Goal: Task Accomplishment & Management: Complete application form

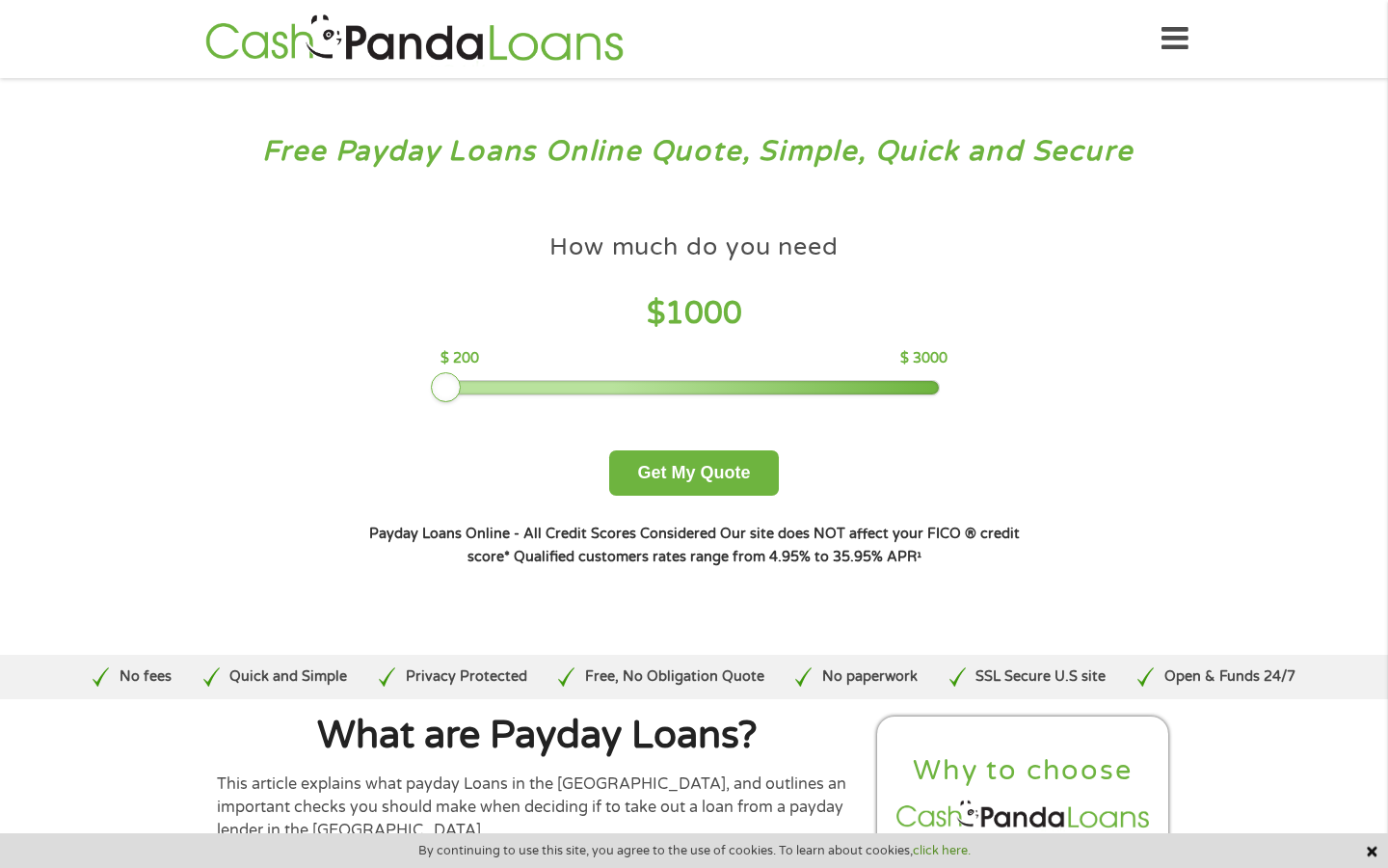
click at [689, 313] on span "1000" at bounding box center [703, 312] width 77 height 37
click at [699, 318] on span "1000" at bounding box center [703, 312] width 77 height 37
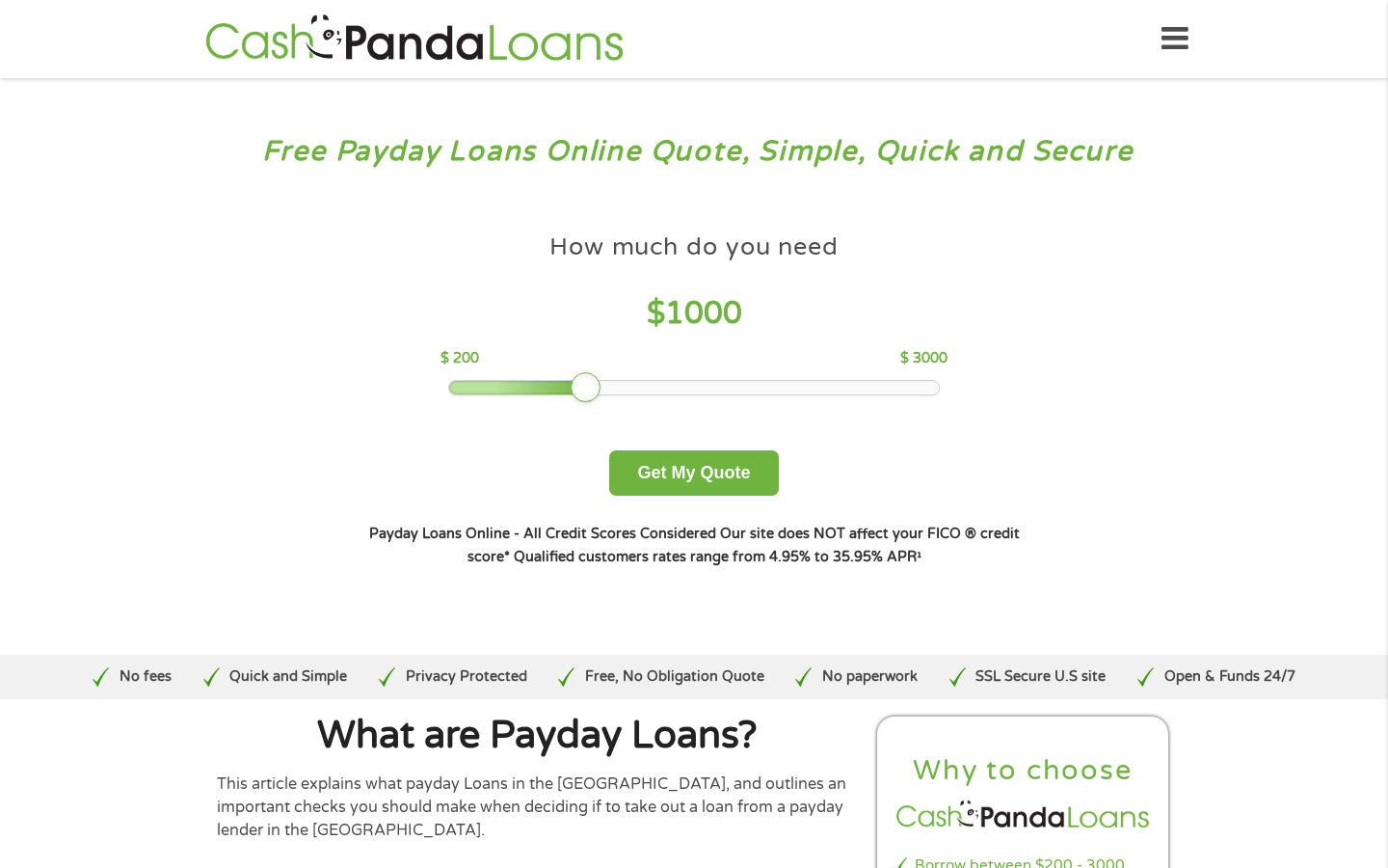
click at [549, 391] on div at bounding box center [519, 388] width 140 height 14
click at [499, 382] on div at bounding box center [502, 388] width 105 height 14
click at [516, 390] on div at bounding box center [694, 388] width 491 height 14
click at [500, 390] on div at bounding box center [515, 387] width 31 height 31
click at [490, 388] on div at bounding box center [484, 388] width 70 height 14
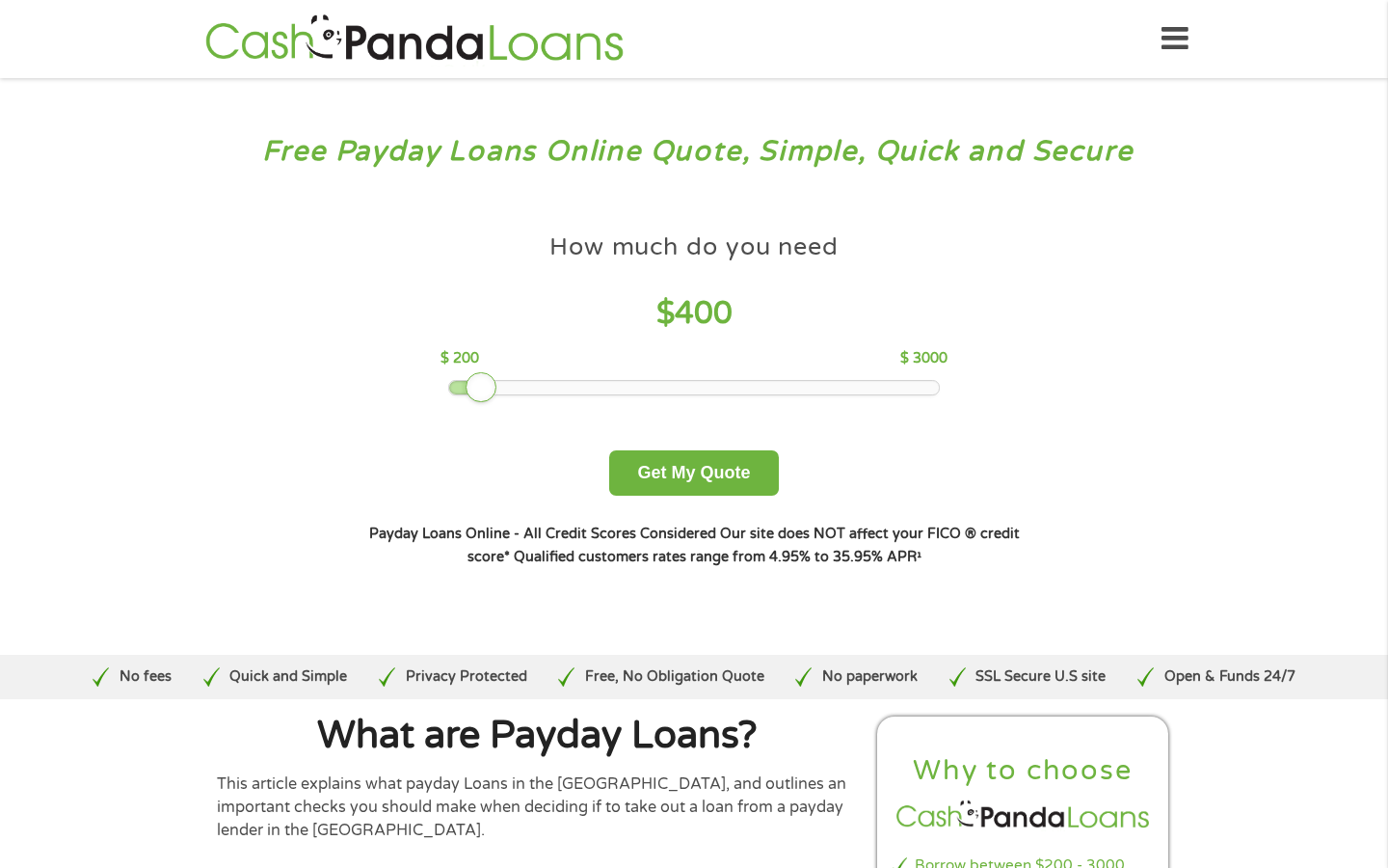
click at [505, 388] on div at bounding box center [694, 388] width 491 height 14
click at [670, 469] on button "Get My Quote" at bounding box center [694, 473] width 169 height 46
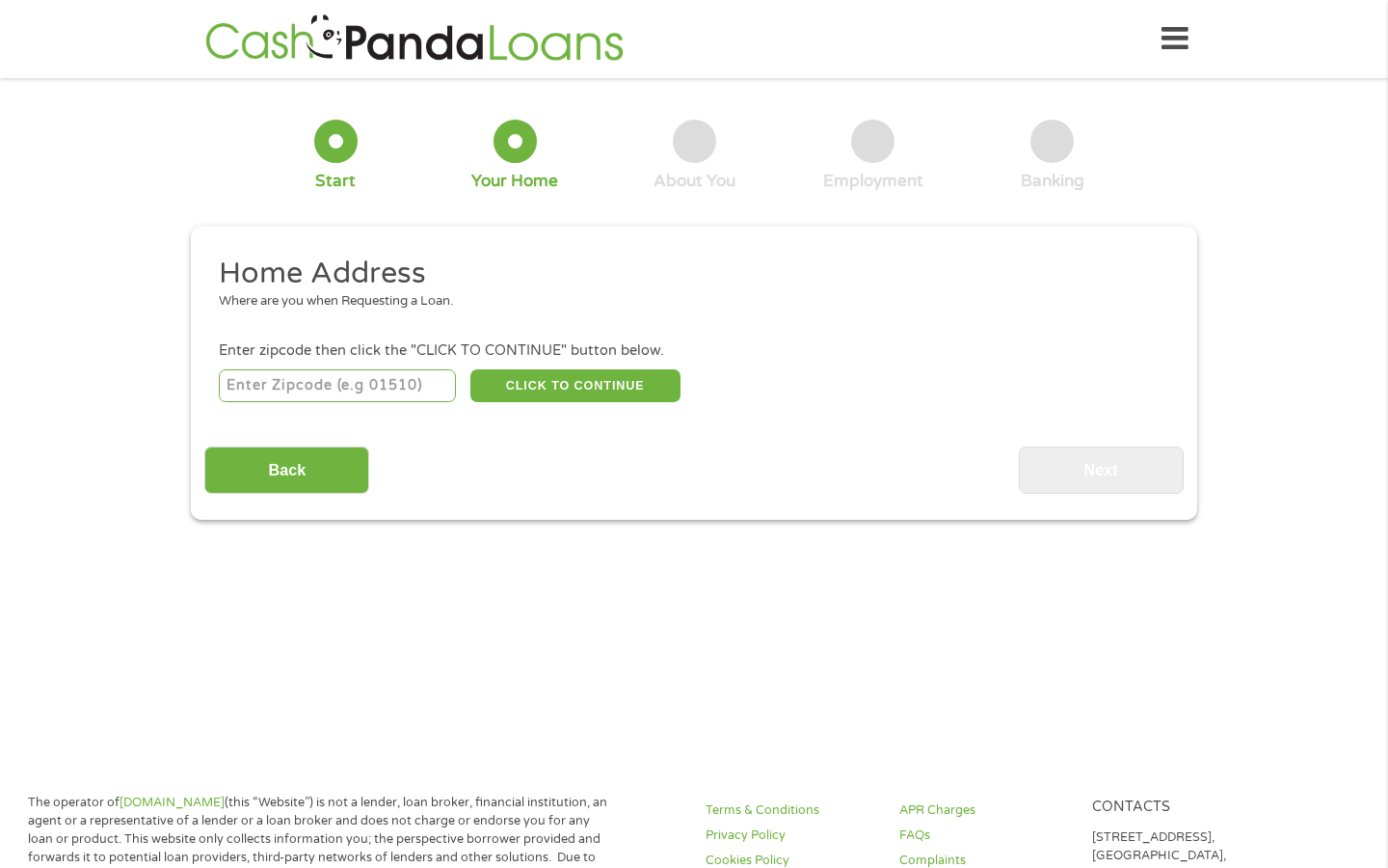
click at [313, 387] on input "number" at bounding box center [338, 385] width 238 height 33
type input "90017"
select select "[US_STATE]"
type input "90017"
click at [551, 390] on button "CLICK TO CONTINUE" at bounding box center [575, 385] width 210 height 33
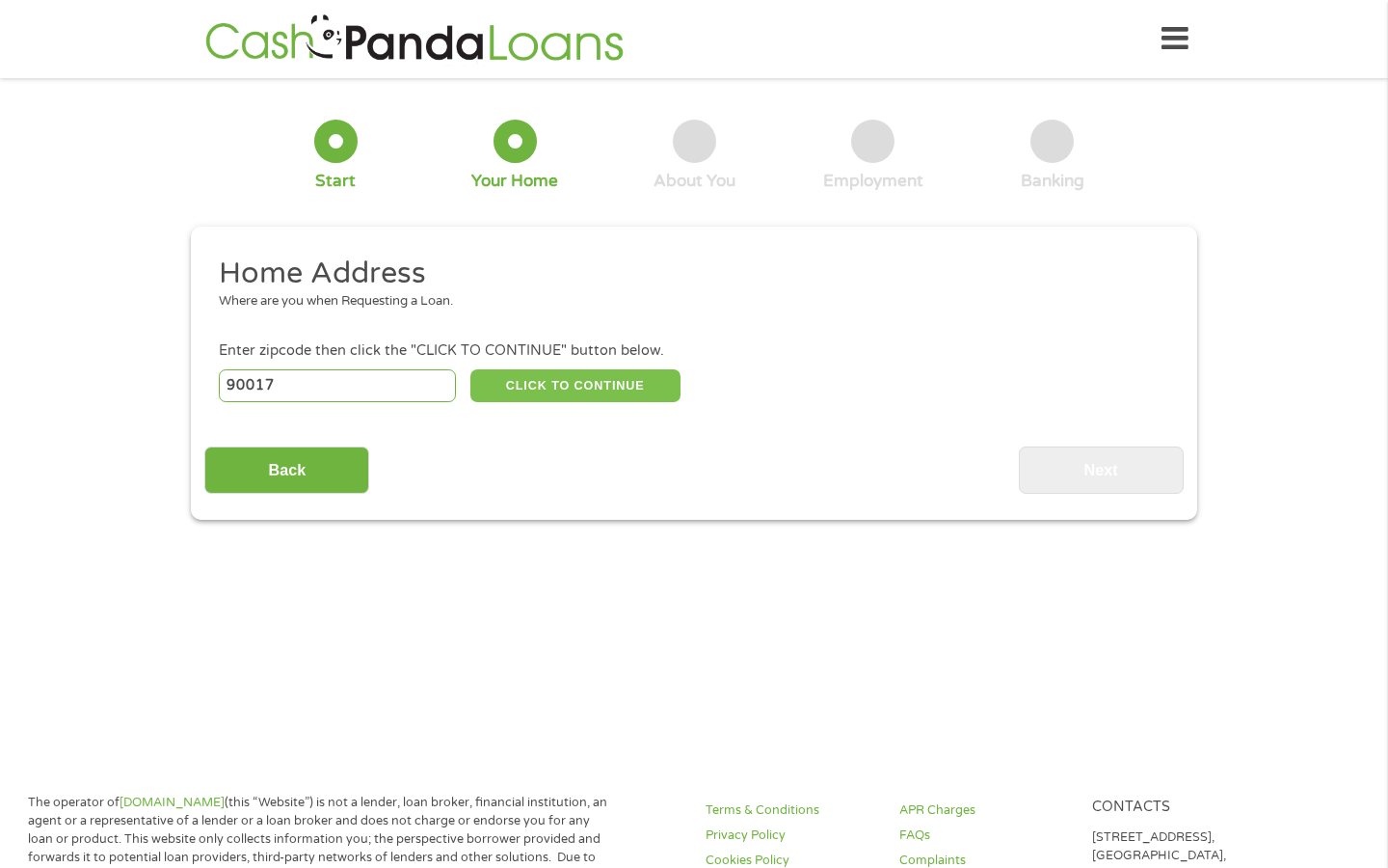
type input "90017"
type input "[GEOGRAPHIC_DATA]"
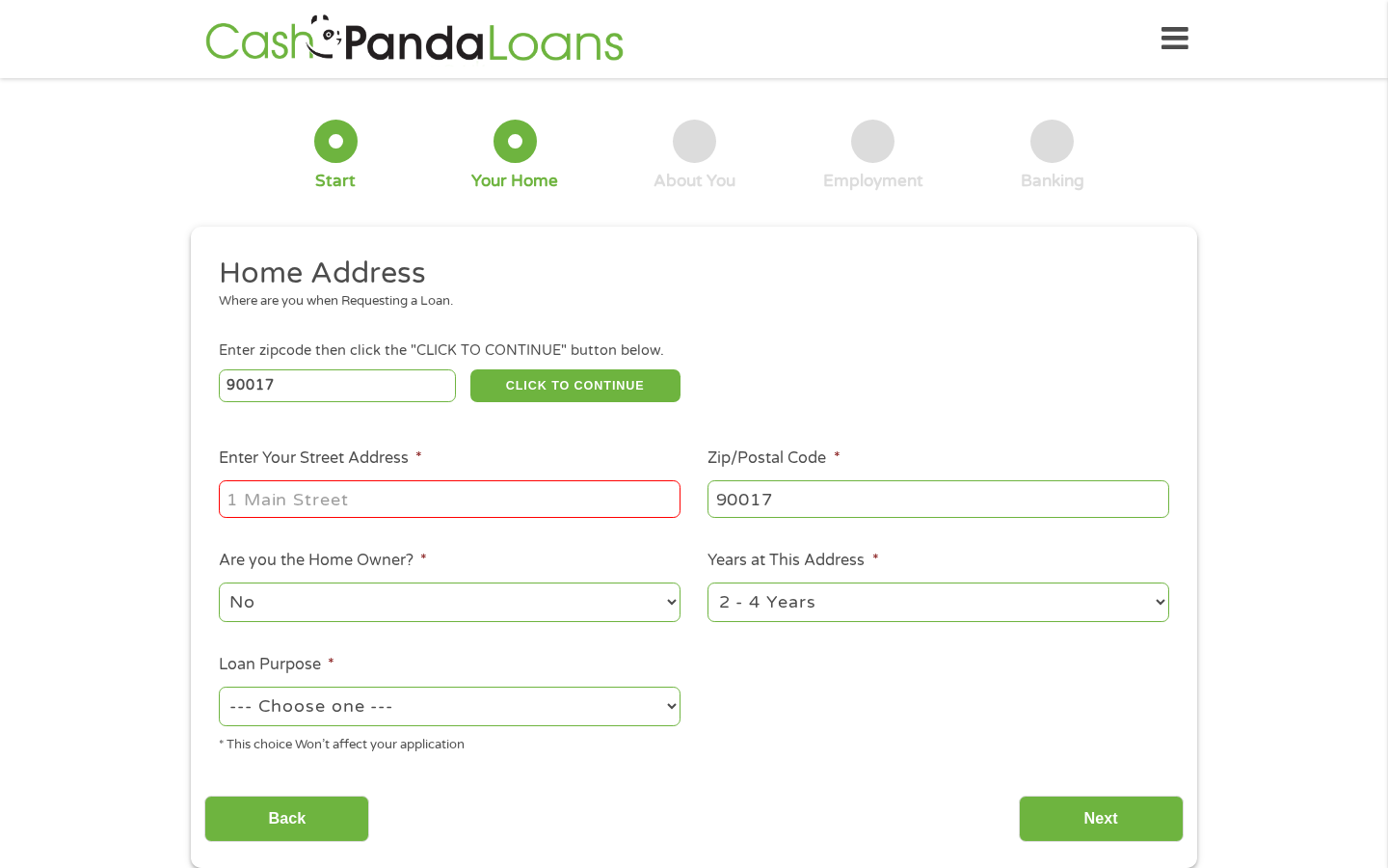
click at [358, 500] on input "Enter Your Street Address *" at bounding box center [449, 498] width 461 height 37
type input "[STREET_ADDRESS][PERSON_NAME]"
click at [411, 606] on select "No Yes" at bounding box center [449, 602] width 461 height 40
click at [219, 583] on select "No Yes" at bounding box center [449, 602] width 461 height 40
click at [358, 682] on li "Loan Purpose * --- Choose one --- Pay Bills Debt Consolidation Home Improvement…" at bounding box center [449, 703] width 490 height 102
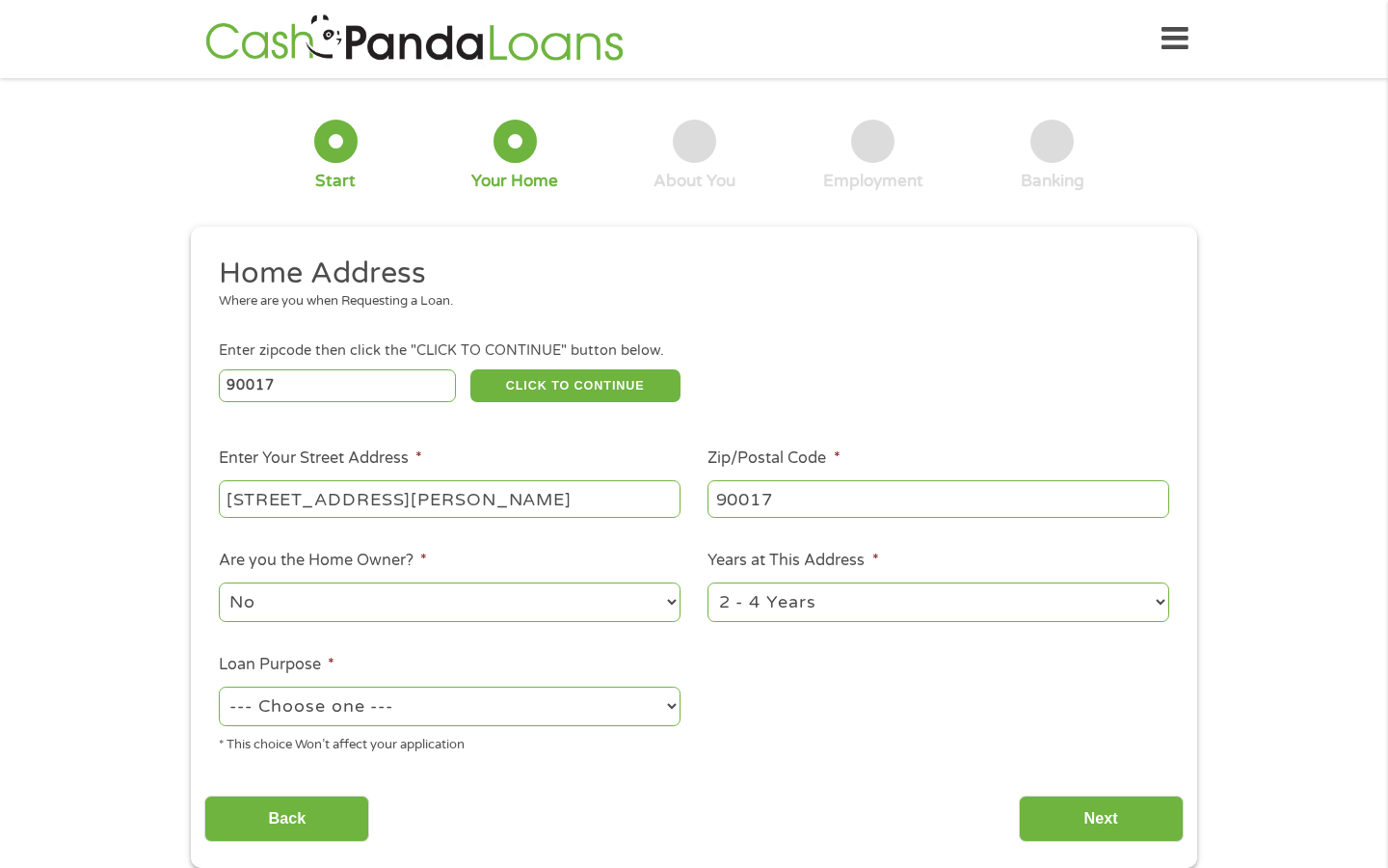
click at [358, 699] on select "--- Choose one --- Pay Bills Debt Consolidation Home Improvement Major Purchase…" at bounding box center [449, 706] width 461 height 40
select select "other"
click at [219, 687] on select "--- Choose one --- Pay Bills Debt Consolidation Home Improvement Major Purchase…" at bounding box center [449, 706] width 461 height 40
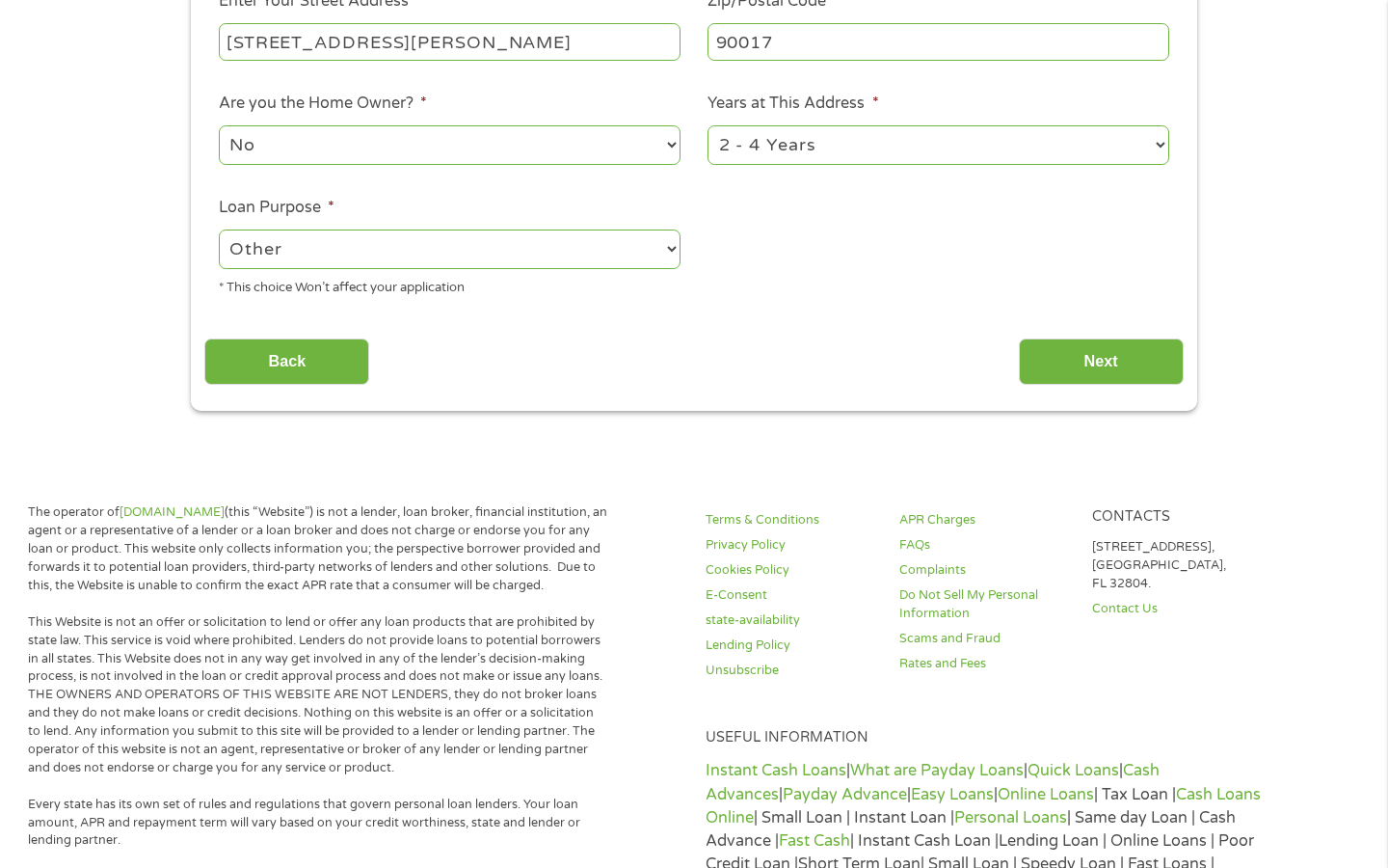
scroll to position [568, 0]
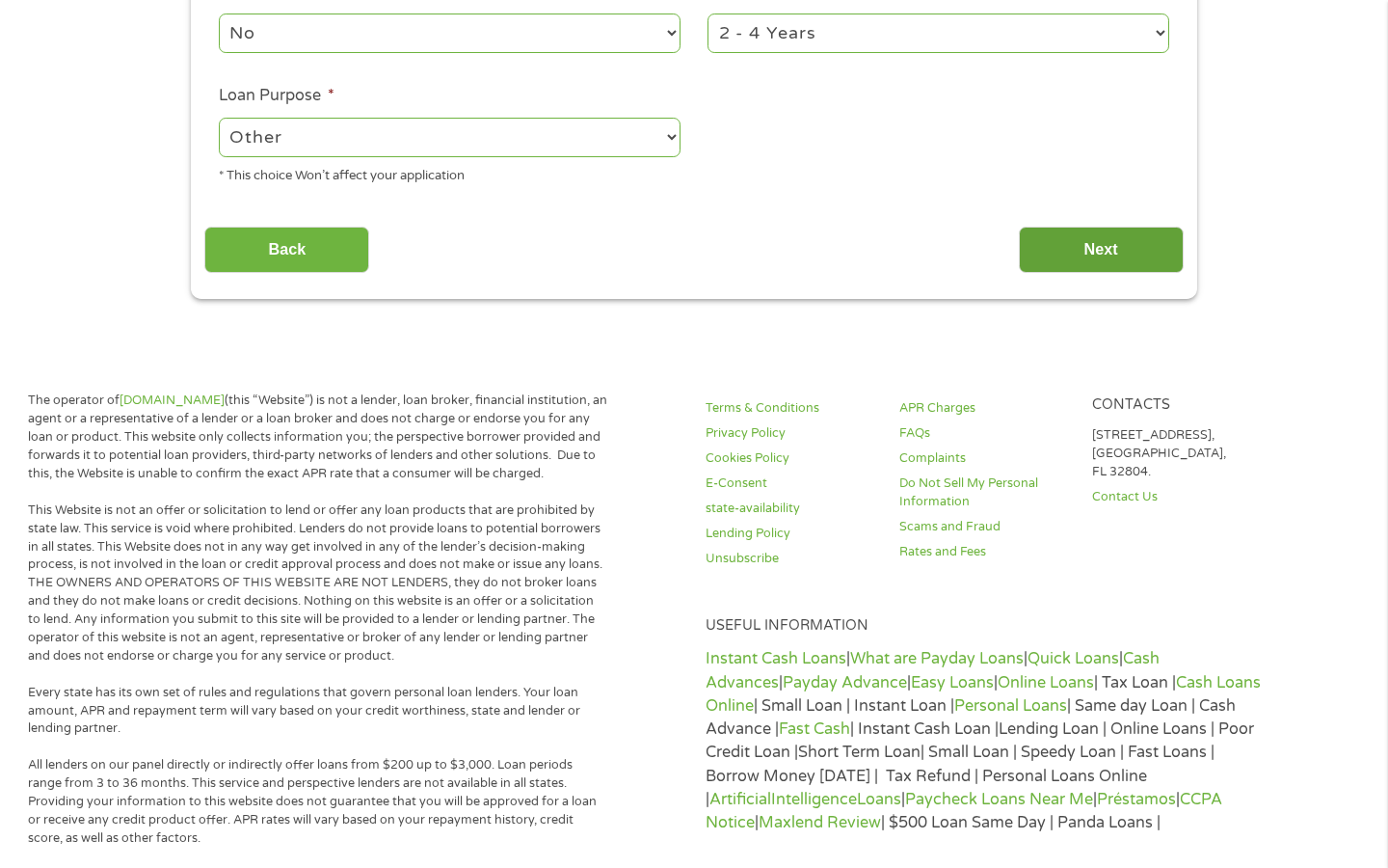
click at [1053, 261] on input "Next" at bounding box center [1101, 250] width 165 height 48
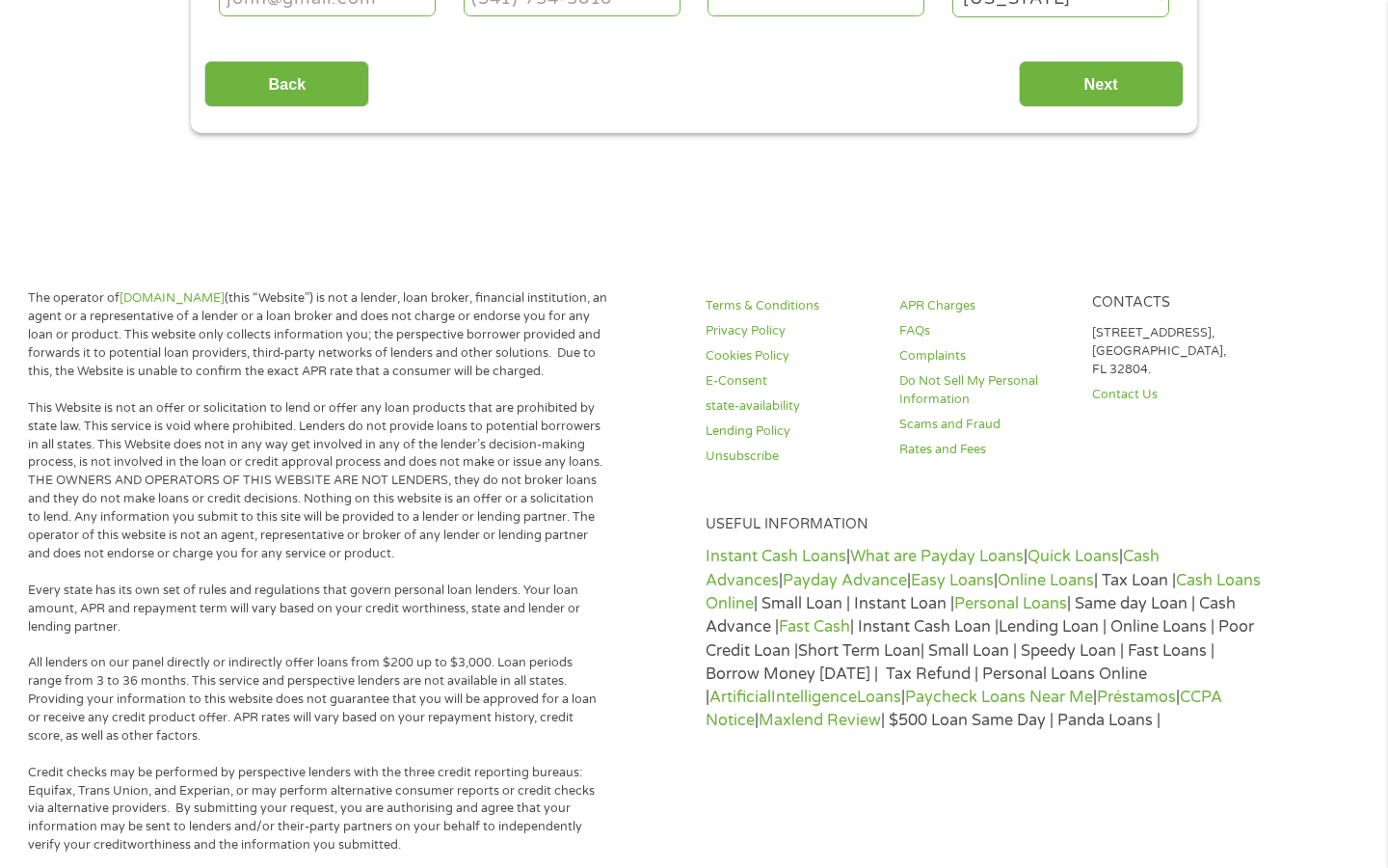
scroll to position [0, 0]
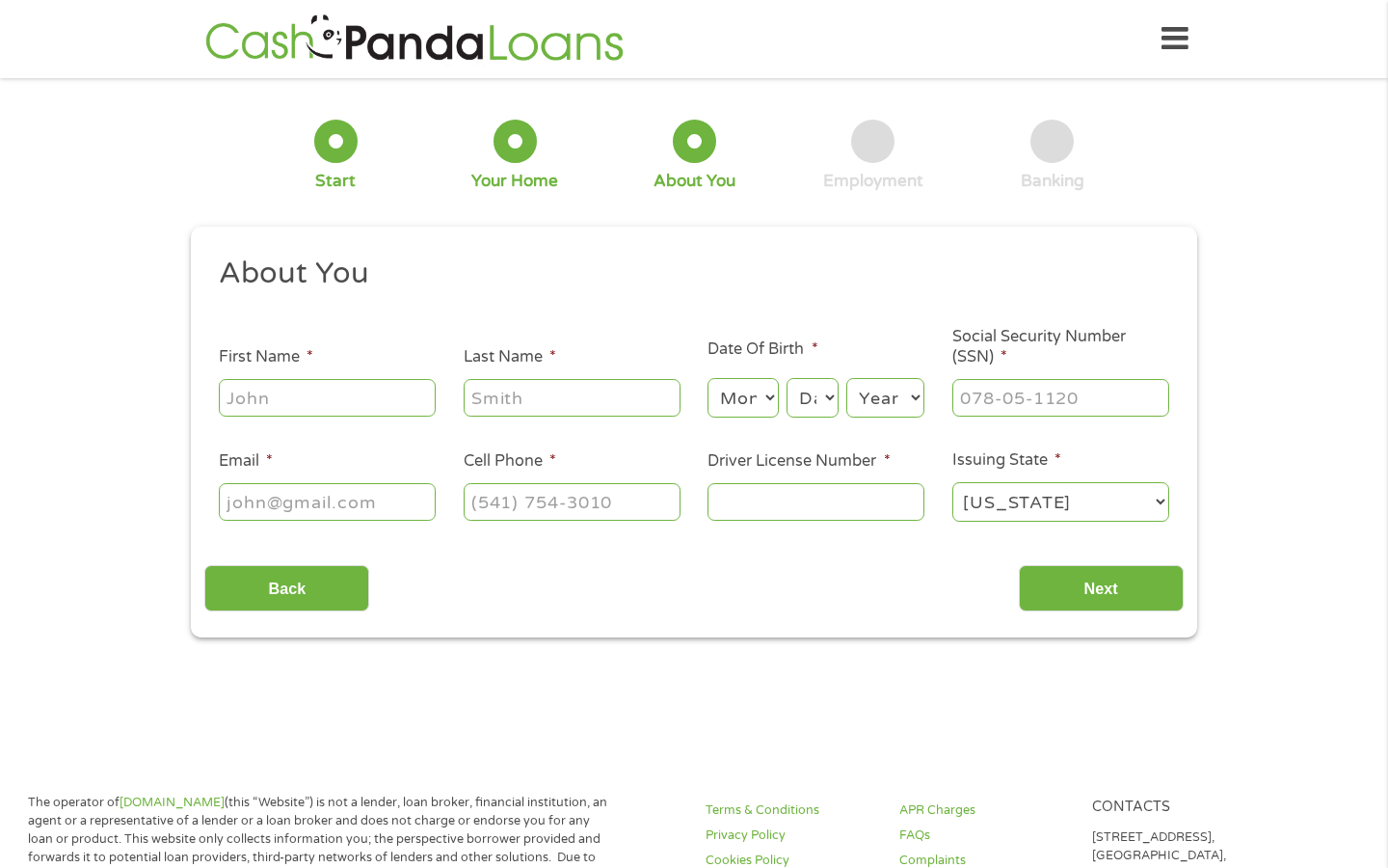
click at [316, 412] on input "First Name *" at bounding box center [327, 397] width 217 height 37
type input "[PERSON_NAME]"
click at [534, 393] on input "Last Name *" at bounding box center [571, 397] width 217 height 37
type input "[PERSON_NAME]"
click at [739, 403] on select "Month 1 2 3 4 5 6 7 8 9 10 11 12" at bounding box center [742, 398] width 70 height 40
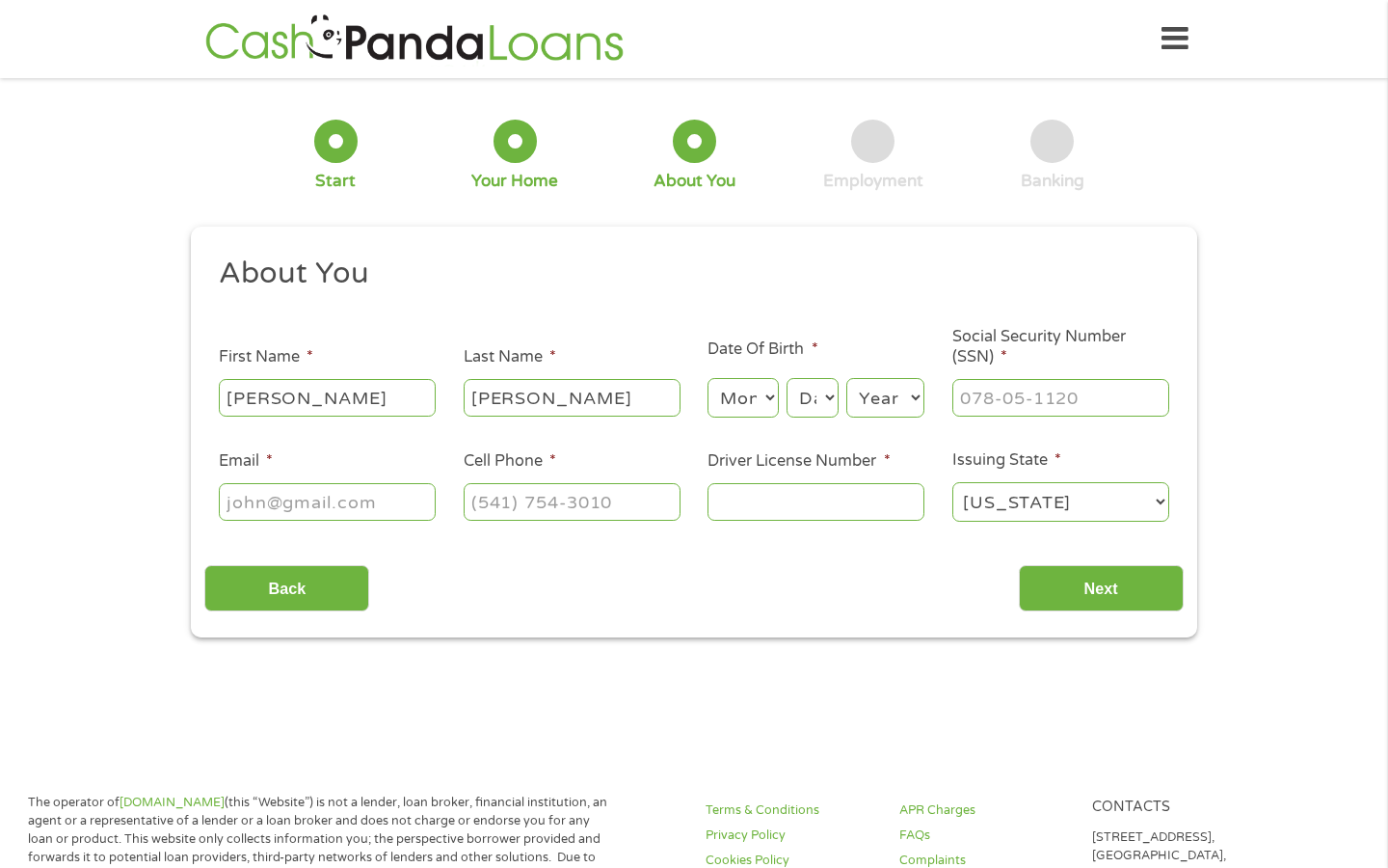
select select "2"
click at [707, 379] on select "Month 1 2 3 4 5 6 7 8 9 10 11 12" at bounding box center [742, 398] width 70 height 40
click at [818, 400] on select "Day 1 2 3 4 5 6 7 8 9 10 11 12 13 14 15 16 17 18 19 20 21 22 23 24 25 26 27 28 …" at bounding box center [813, 398] width 52 height 40
select select "12"
click at [787, 379] on select "Day 1 2 3 4 5 6 7 8 9 10 11 12 13 14 15 16 17 18 19 20 21 22 23 24 25 26 27 28 …" at bounding box center [813, 398] width 52 height 40
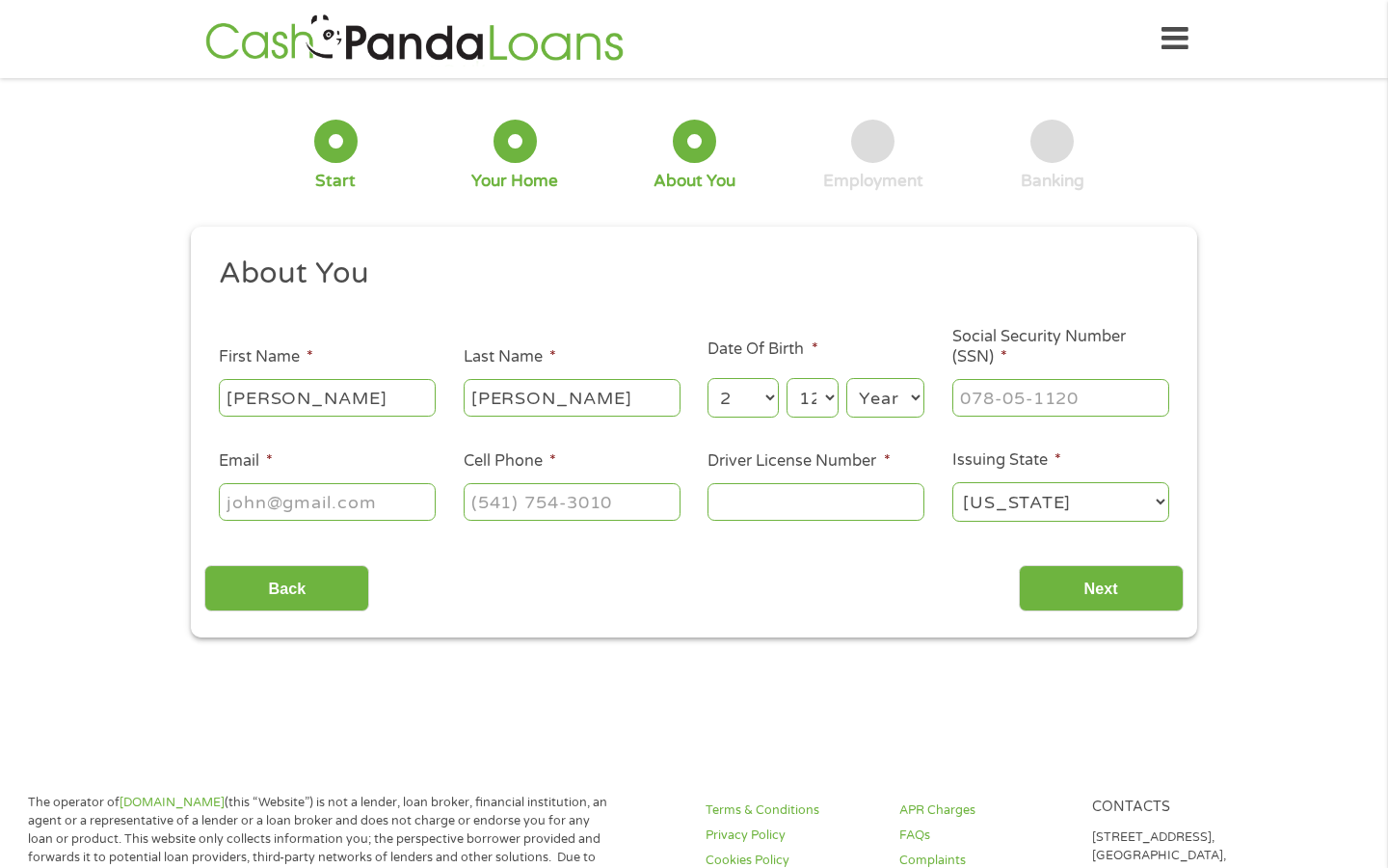
click at [892, 395] on select "Year [DATE] 2006 2005 2004 2003 2002 2001 2000 1999 1998 1997 1996 1995 1994 19…" at bounding box center [885, 398] width 78 height 40
select select "1998"
click at [846, 379] on select "Year [DATE] 2006 2005 2004 2003 2002 2001 2000 1999 1998 1997 1996 1995 1994 19…" at bounding box center [885, 398] width 78 height 40
click at [1018, 388] on input "___-__-____" at bounding box center [1061, 397] width 217 height 37
type input "616-04-9228"
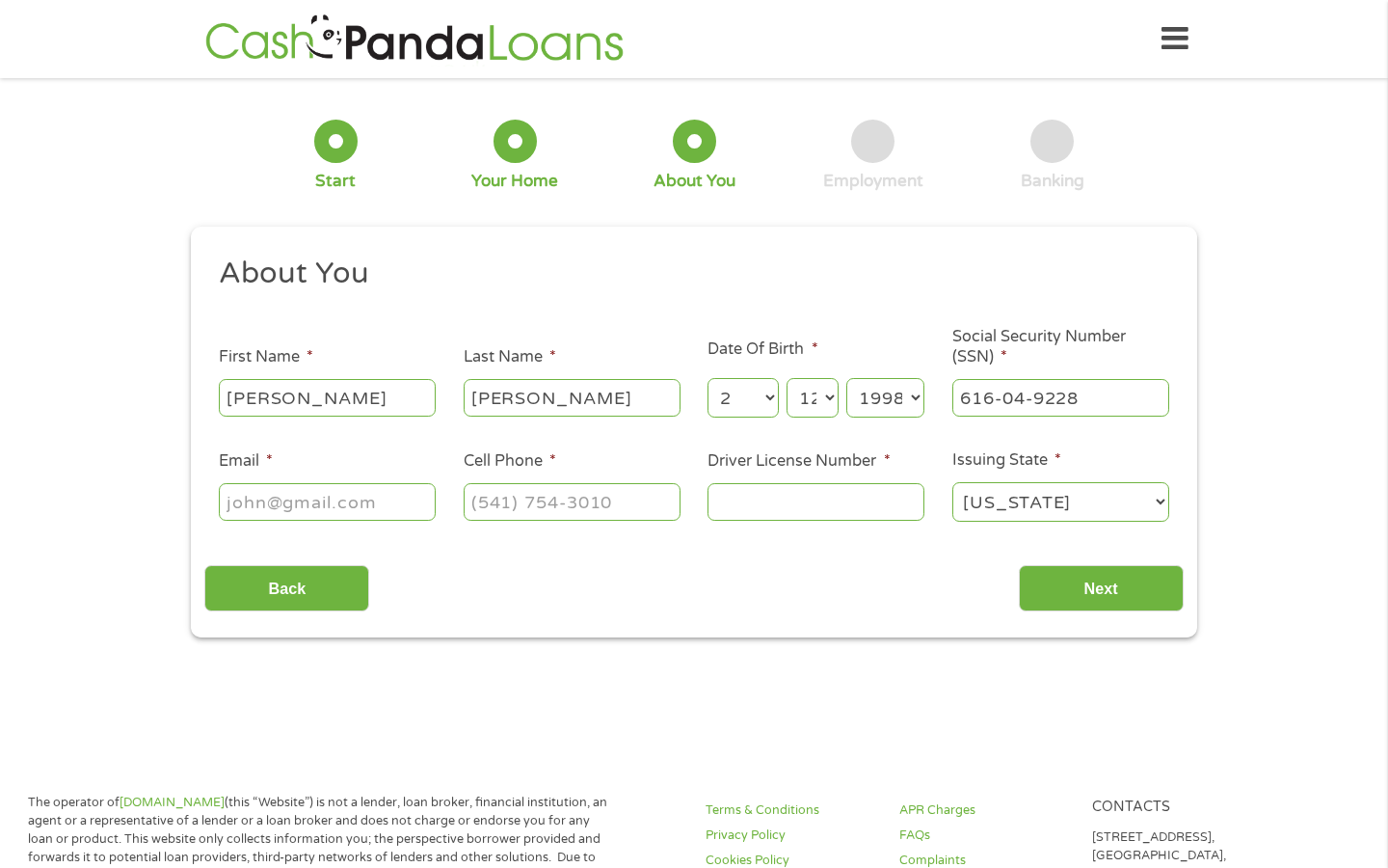
click at [337, 501] on input "Email *" at bounding box center [327, 501] width 217 height 37
type input "[EMAIL_ADDRESS][DOMAIN_NAME]."
click at [520, 504] on input "(___) ___-____" at bounding box center [571, 501] width 217 height 37
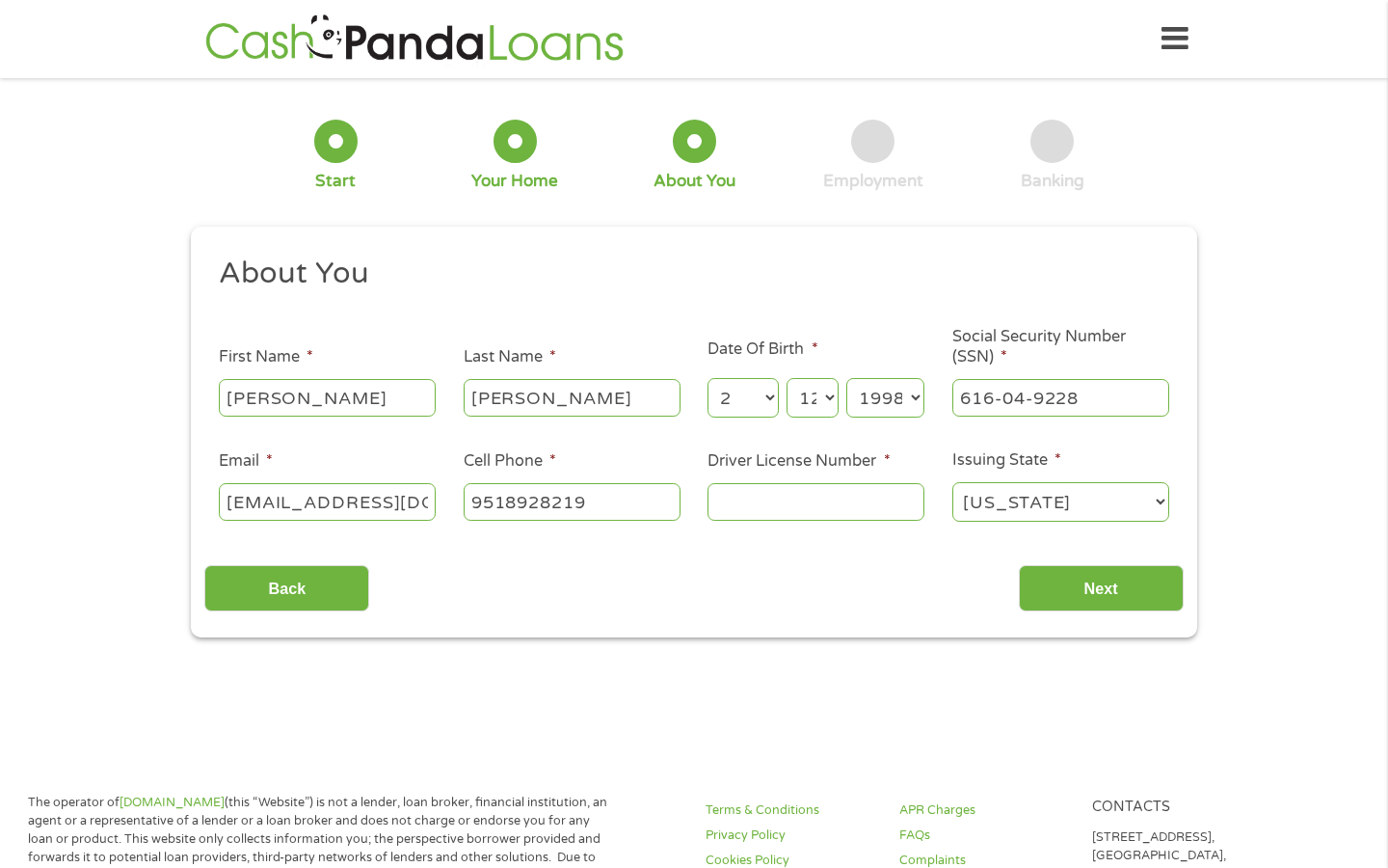
type input "[PHONE_NUMBER]"
click at [764, 488] on input "Driver License Number *" at bounding box center [816, 501] width 217 height 37
click at [784, 502] on input "F786615" at bounding box center [816, 501] width 217 height 37
click at [778, 498] on input "F786615" at bounding box center [816, 501] width 217 height 37
type input "F7866615"
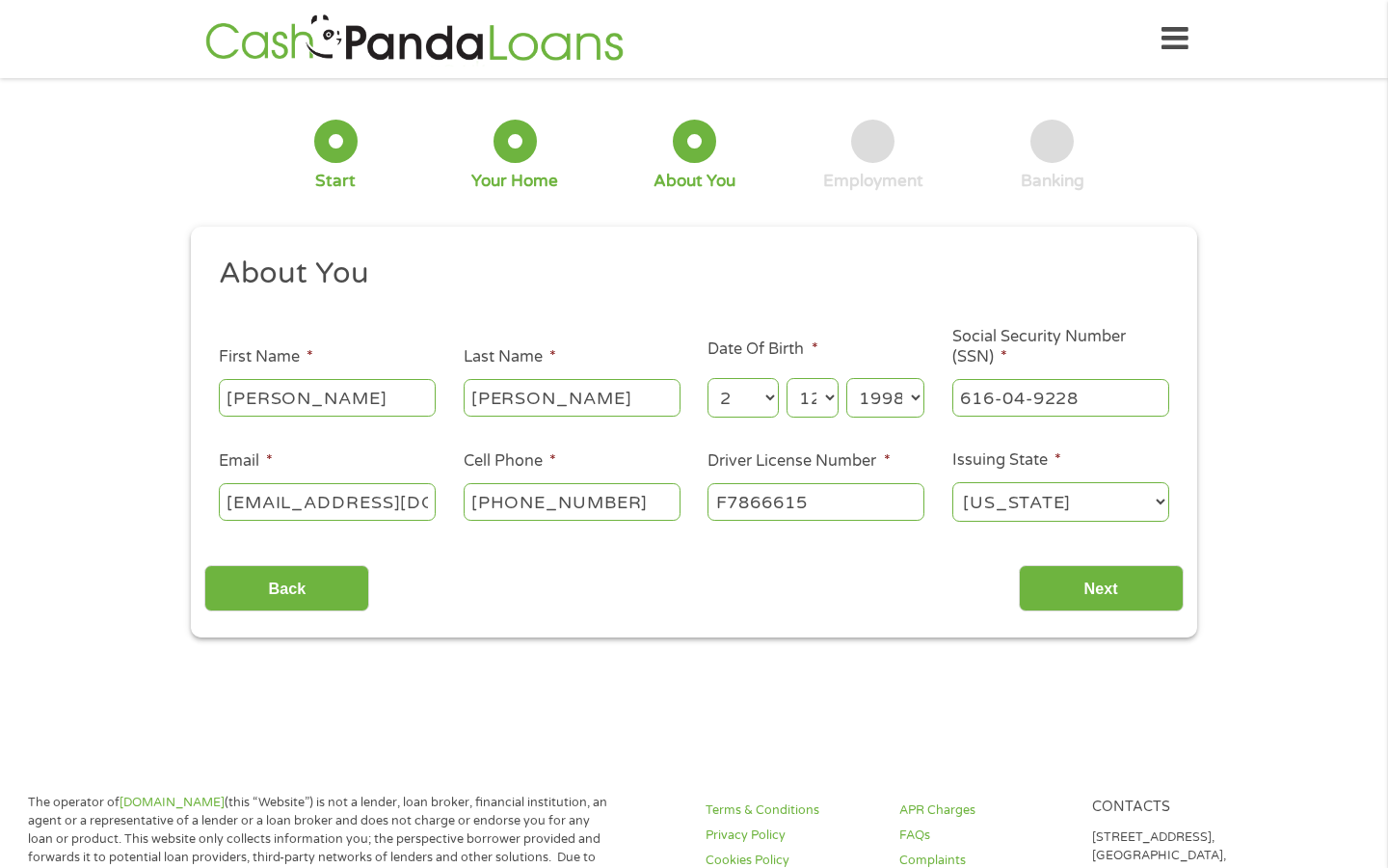
click at [739, 529] on ul "About You This field is hidden when viewing the form Title * --- Choose one ---…" at bounding box center [694, 397] width 978 height 285
click at [1093, 591] on input "Next" at bounding box center [1101, 588] width 165 height 48
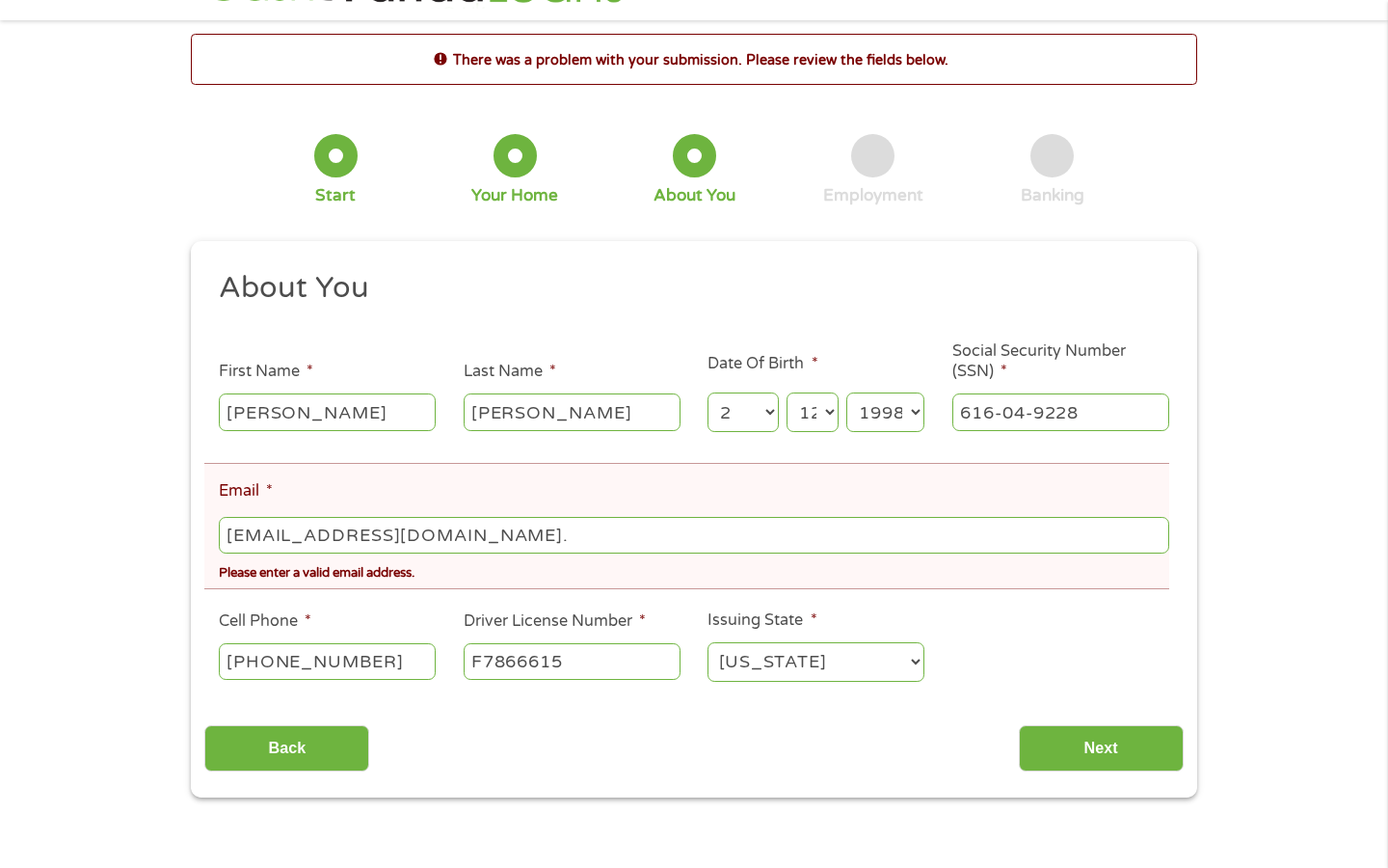
scroll to position [74, 0]
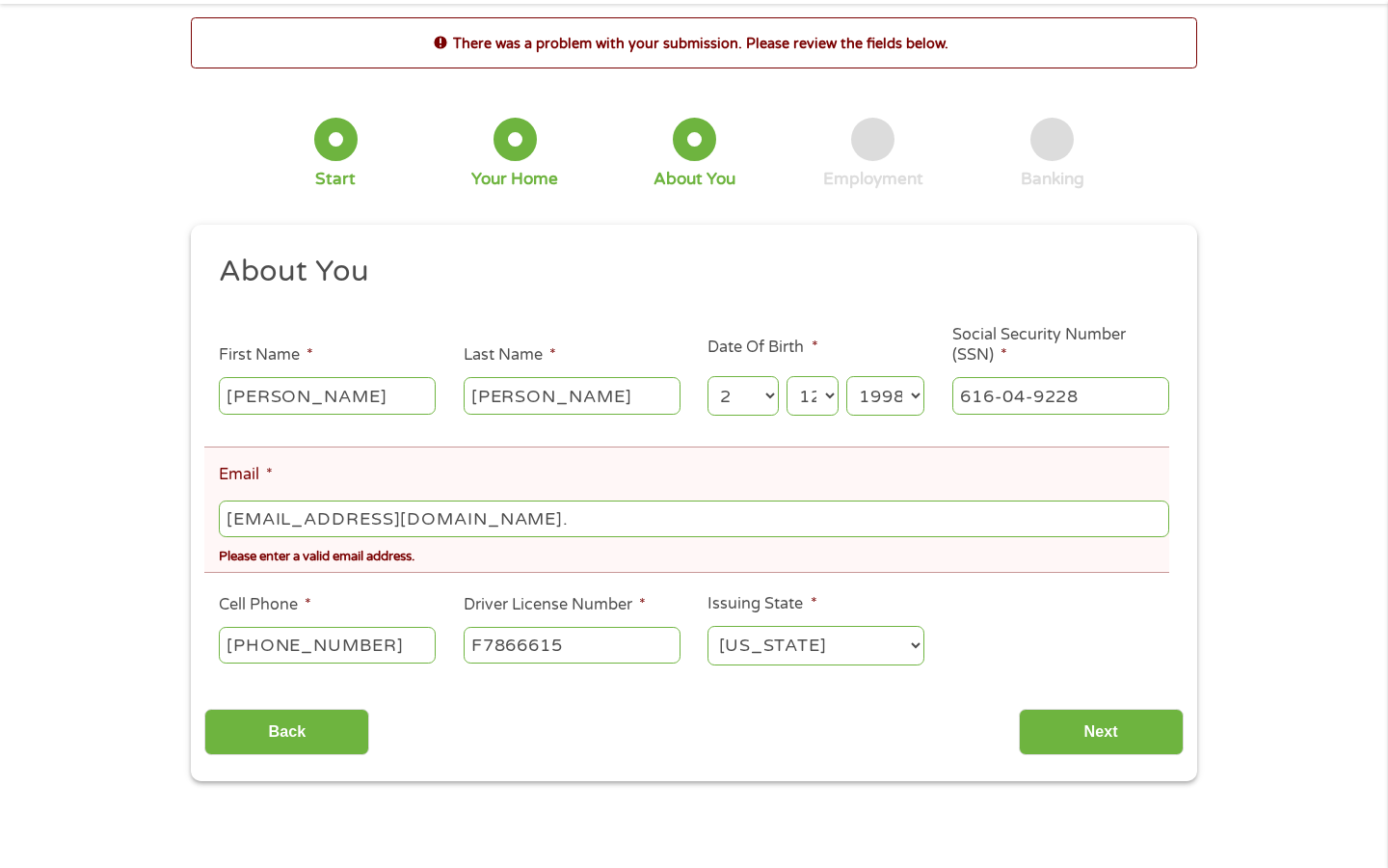
click at [467, 522] on input "[EMAIL_ADDRESS][DOMAIN_NAME]." at bounding box center [694, 518] width 950 height 37
type input "[EMAIL_ADDRESS][DOMAIN_NAME]"
click at [618, 574] on ul "About You This field is hidden when viewing the form Title * --- Choose one ---…" at bounding box center [694, 467] width 978 height 430
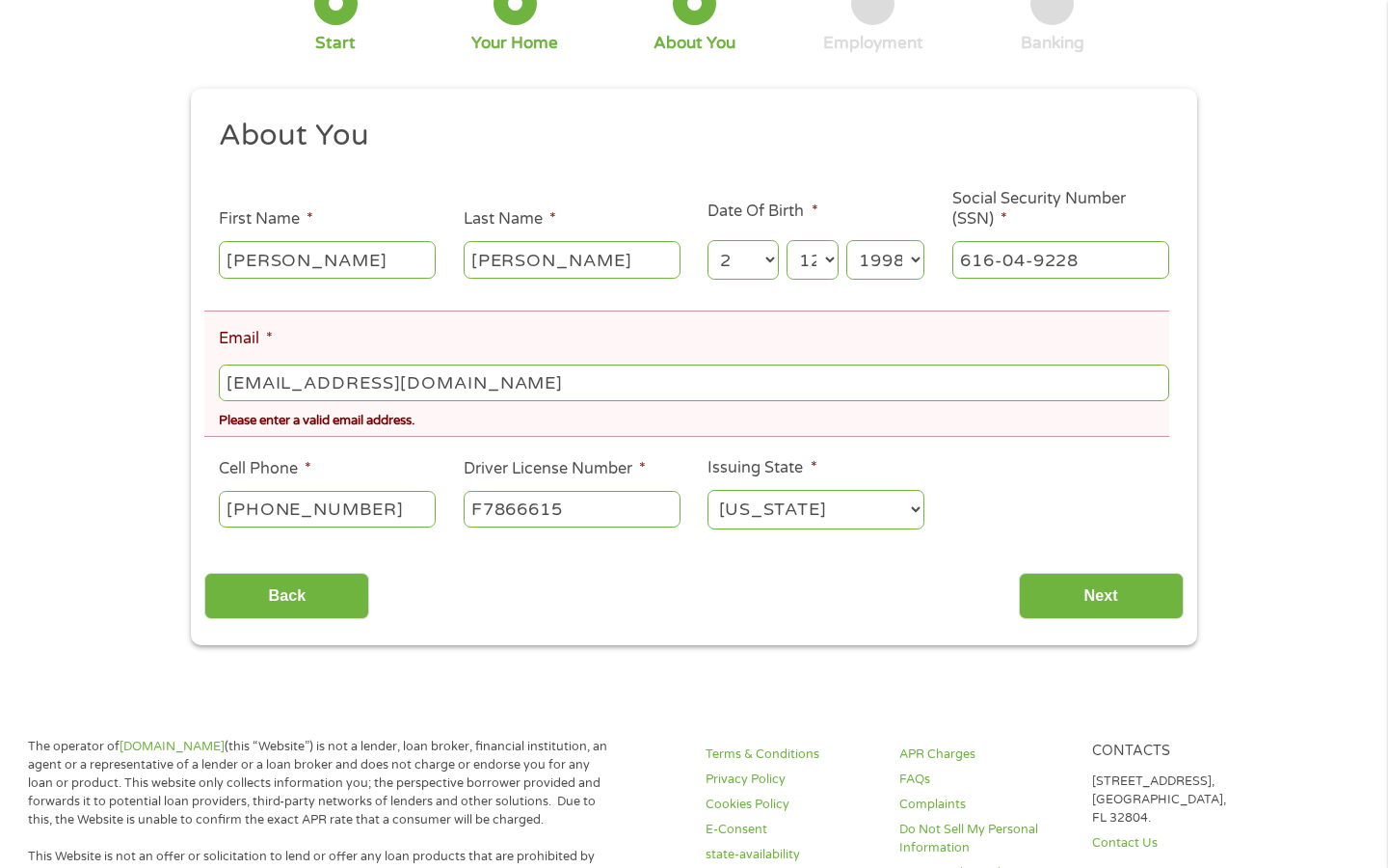
scroll to position [251, 0]
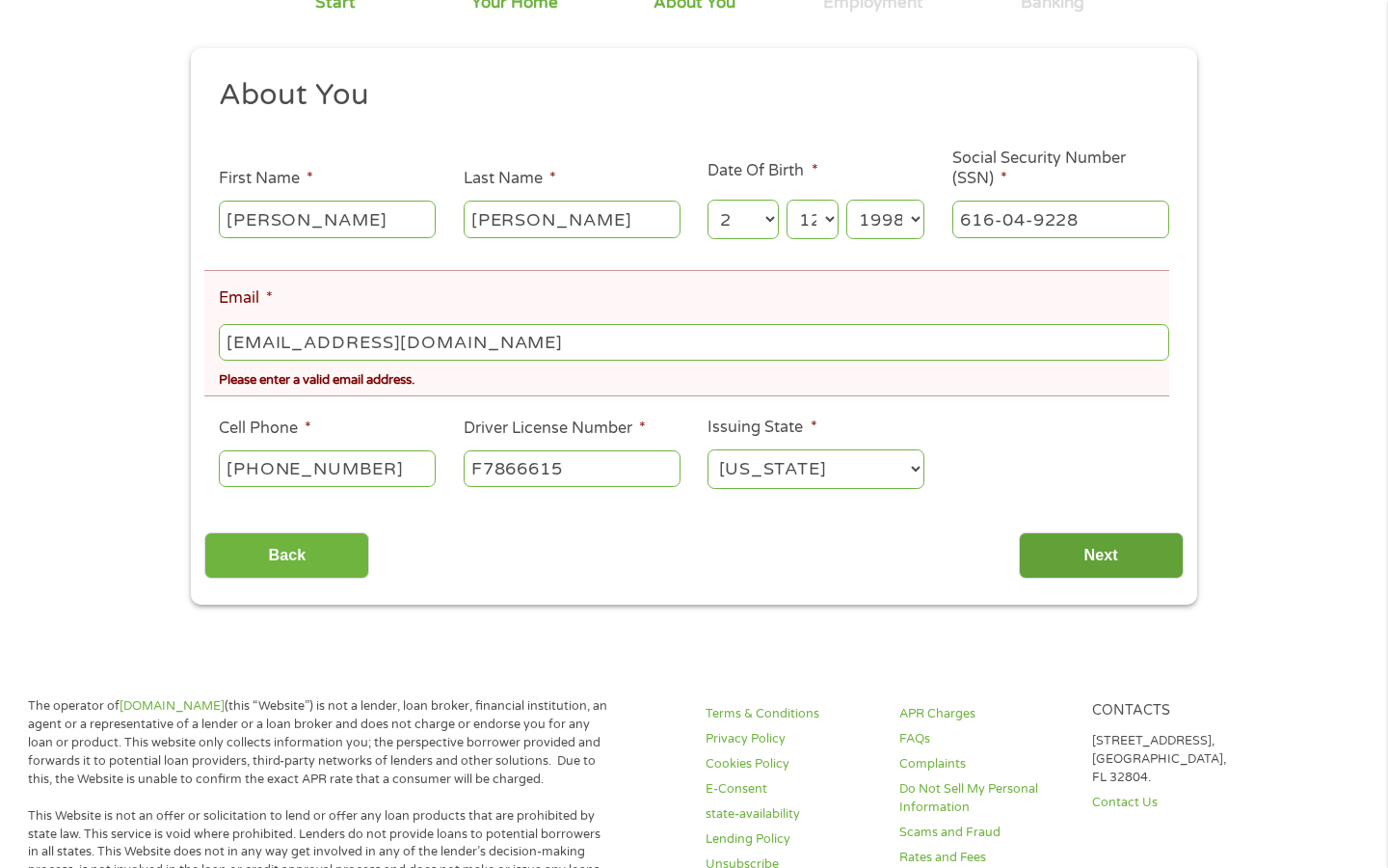
click at [1074, 566] on input "Next" at bounding box center [1101, 556] width 165 height 48
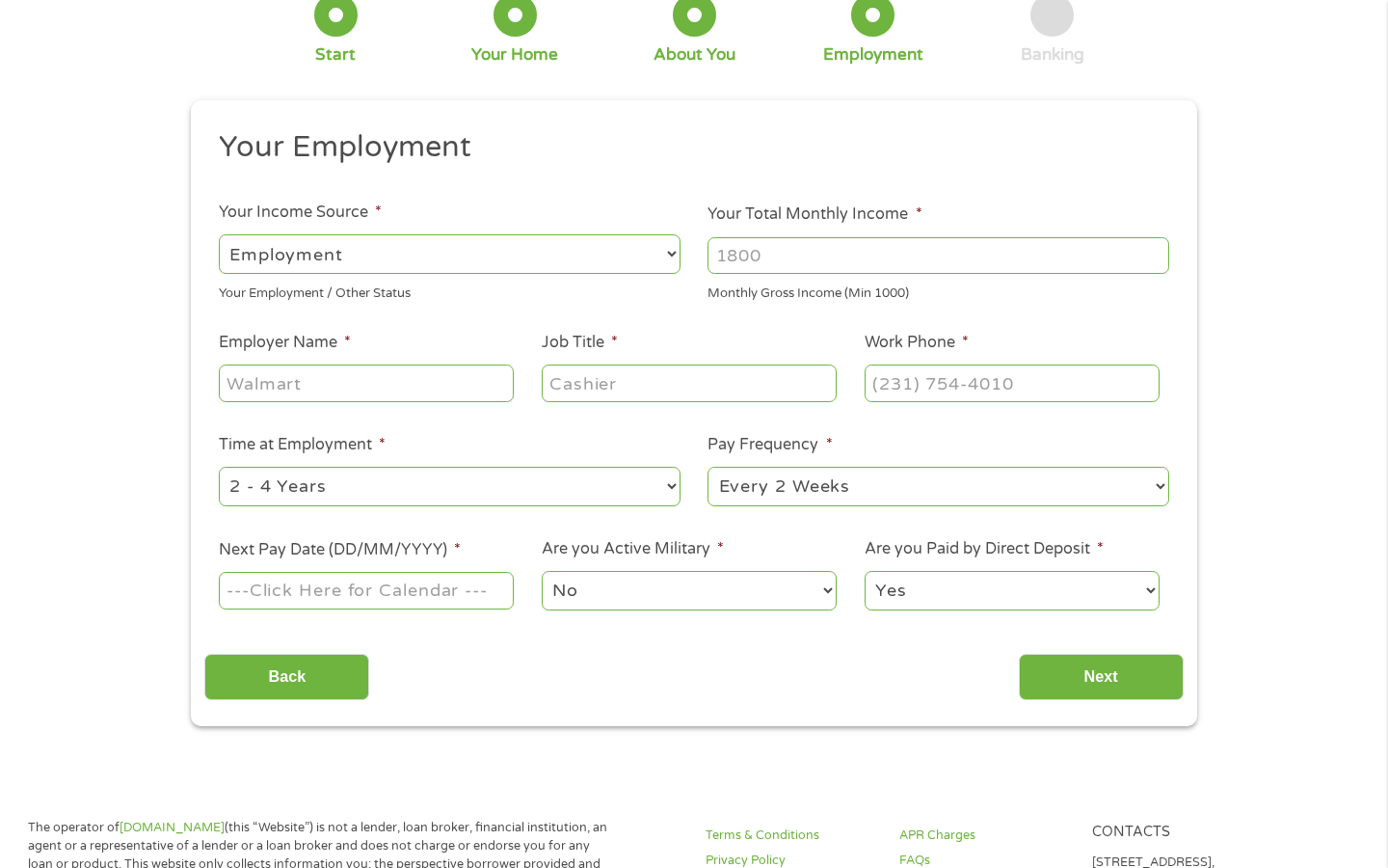
scroll to position [0, 0]
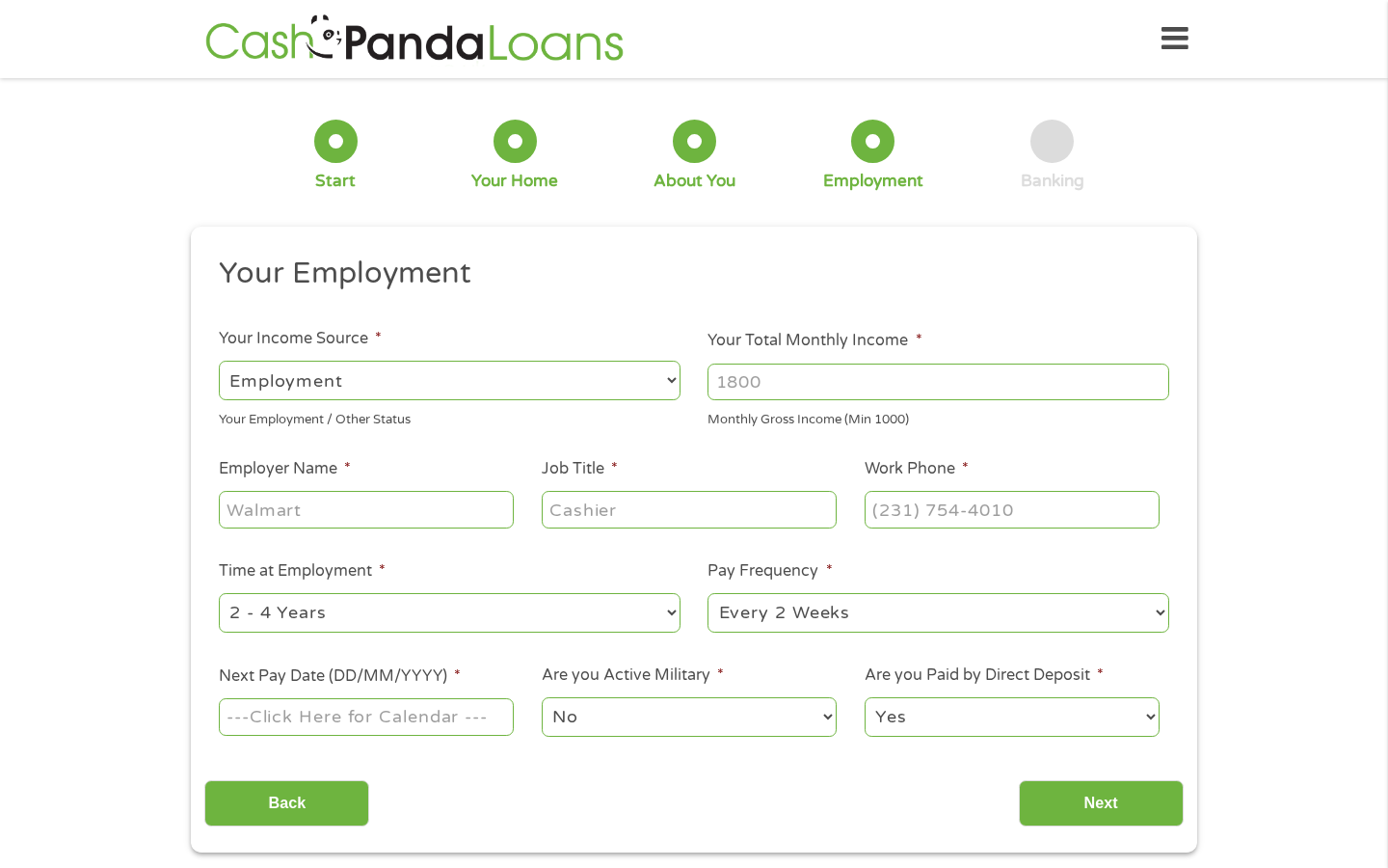
click at [350, 382] on select "--- Choose one --- Employment [DEMOGRAPHIC_DATA] Benefits" at bounding box center [449, 380] width 461 height 40
select select "benefits"
click at [219, 360] on select "--- Choose one --- Employment [DEMOGRAPHIC_DATA] Benefits" at bounding box center [449, 380] width 461 height 40
type input "Other"
type input "[PHONE_NUMBER]"
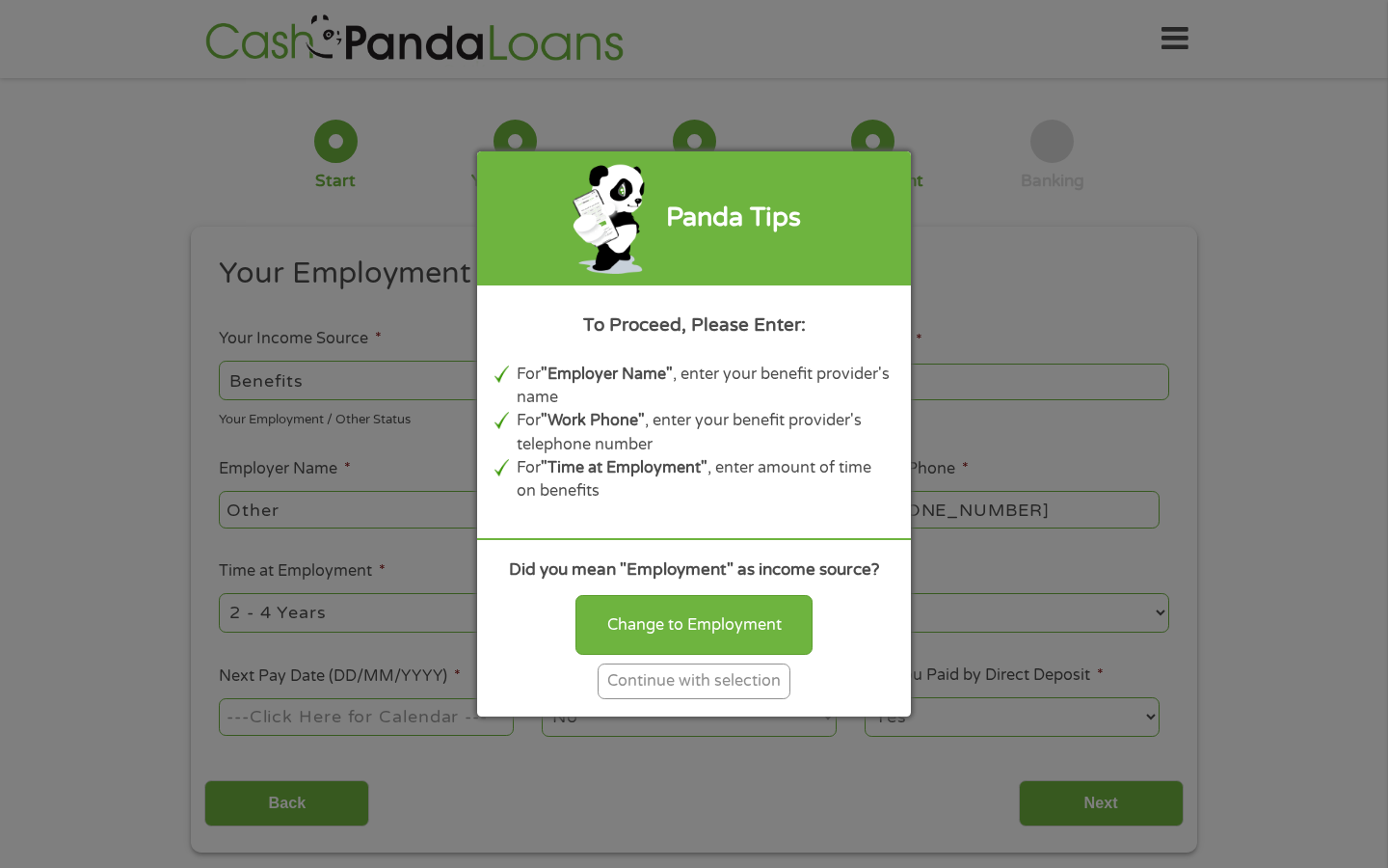
click at [687, 681] on div "Continue with selection" at bounding box center [694, 682] width 192 height 36
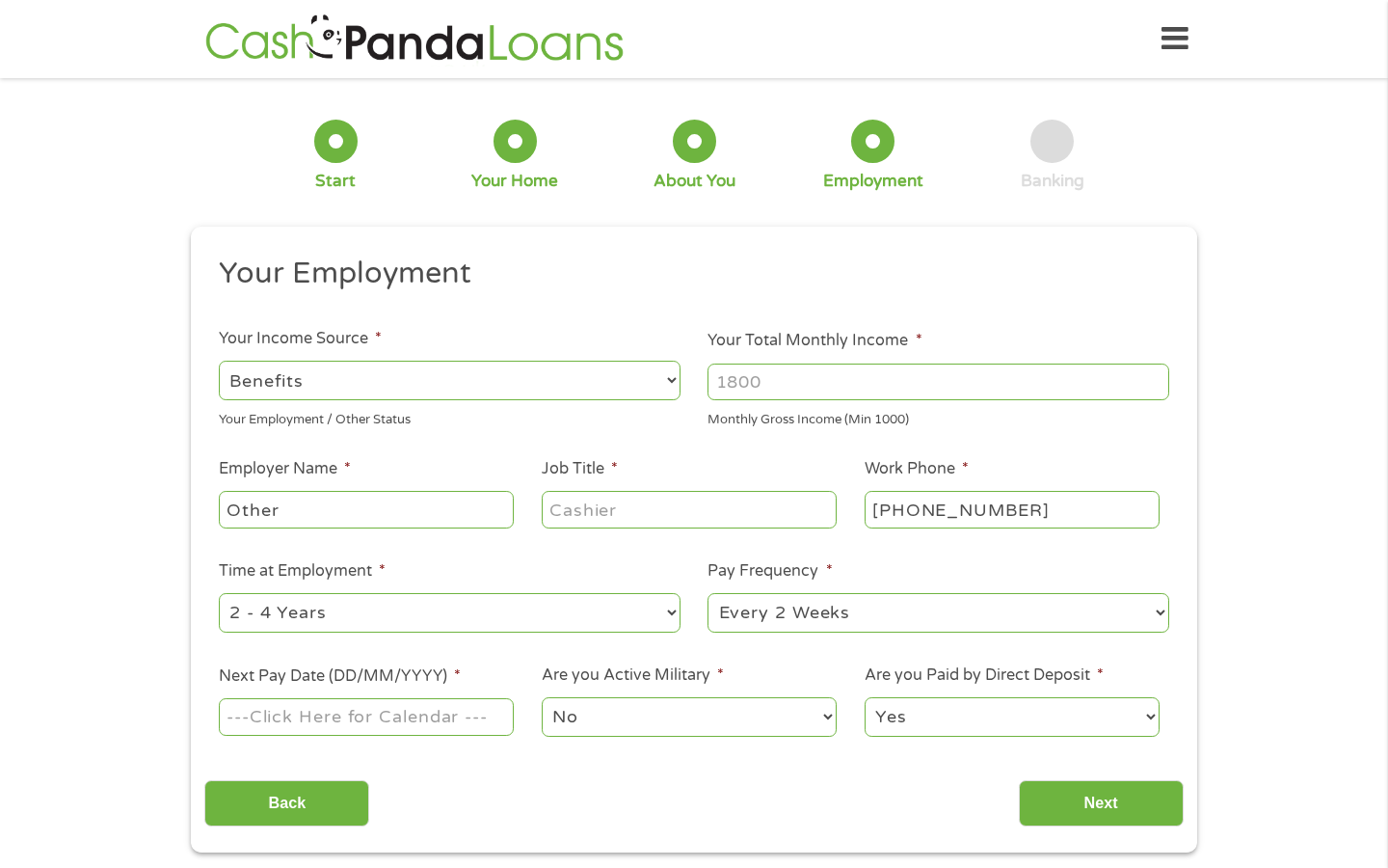
click at [760, 384] on input "Your Total Monthly Income *" at bounding box center [938, 381] width 461 height 37
type input "6200"
click at [675, 509] on input "Job Title *" at bounding box center [689, 509] width 295 height 37
click at [265, 514] on input "Other" at bounding box center [366, 509] width 295 height 37
drag, startPoint x: 319, startPoint y: 514, endPoint x: 155, endPoint y: 518, distance: 164.0
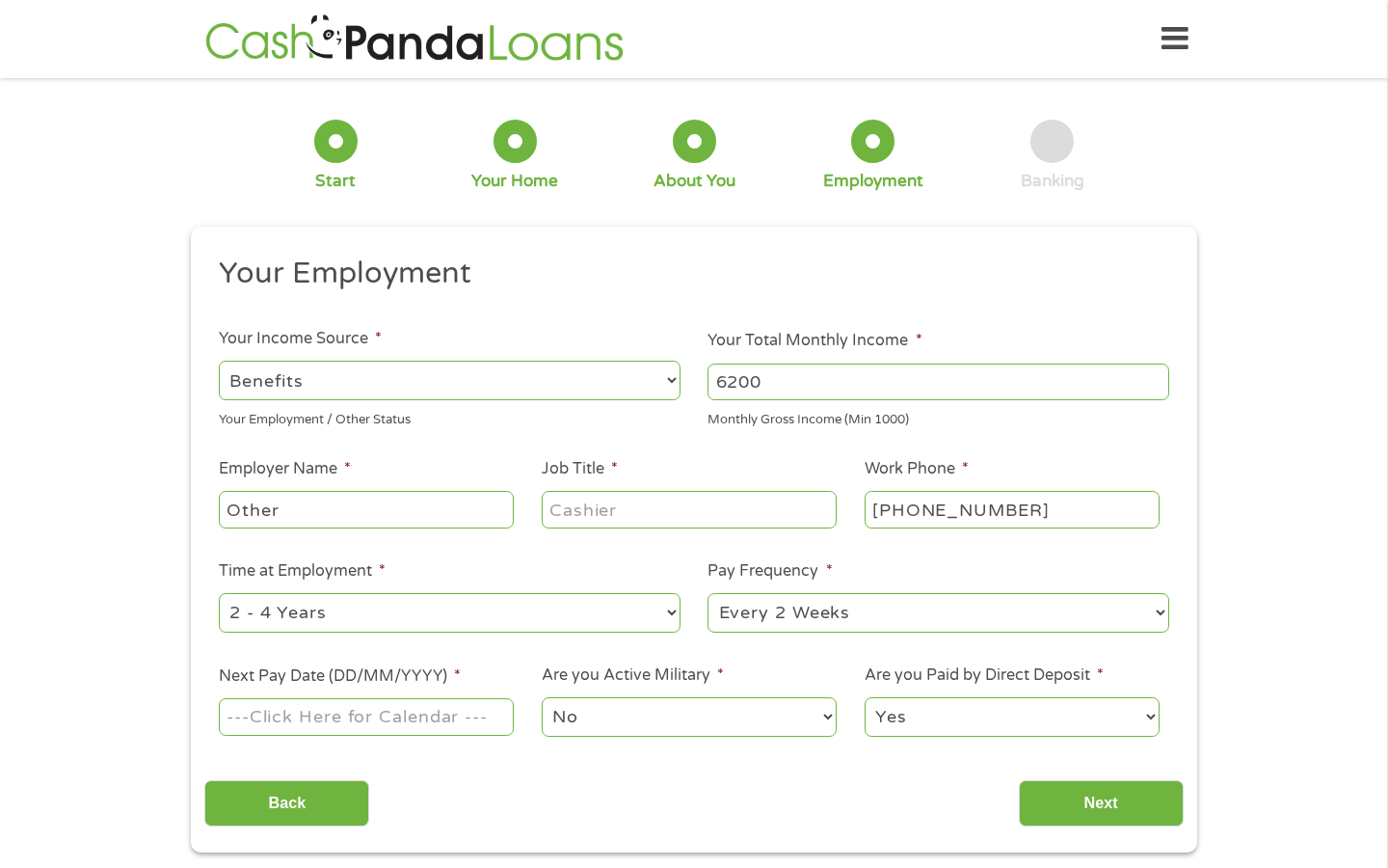
click at [155, 518] on div "1 Start 2 Your Home 3 About You 4 Employment 5 Banking 6 This field is hidden w…" at bounding box center [694, 471] width 1388 height 761
type input "EDD"
click at [579, 524] on input "Job Title *" at bounding box center [689, 509] width 295 height 37
type input "t"
type input "T"
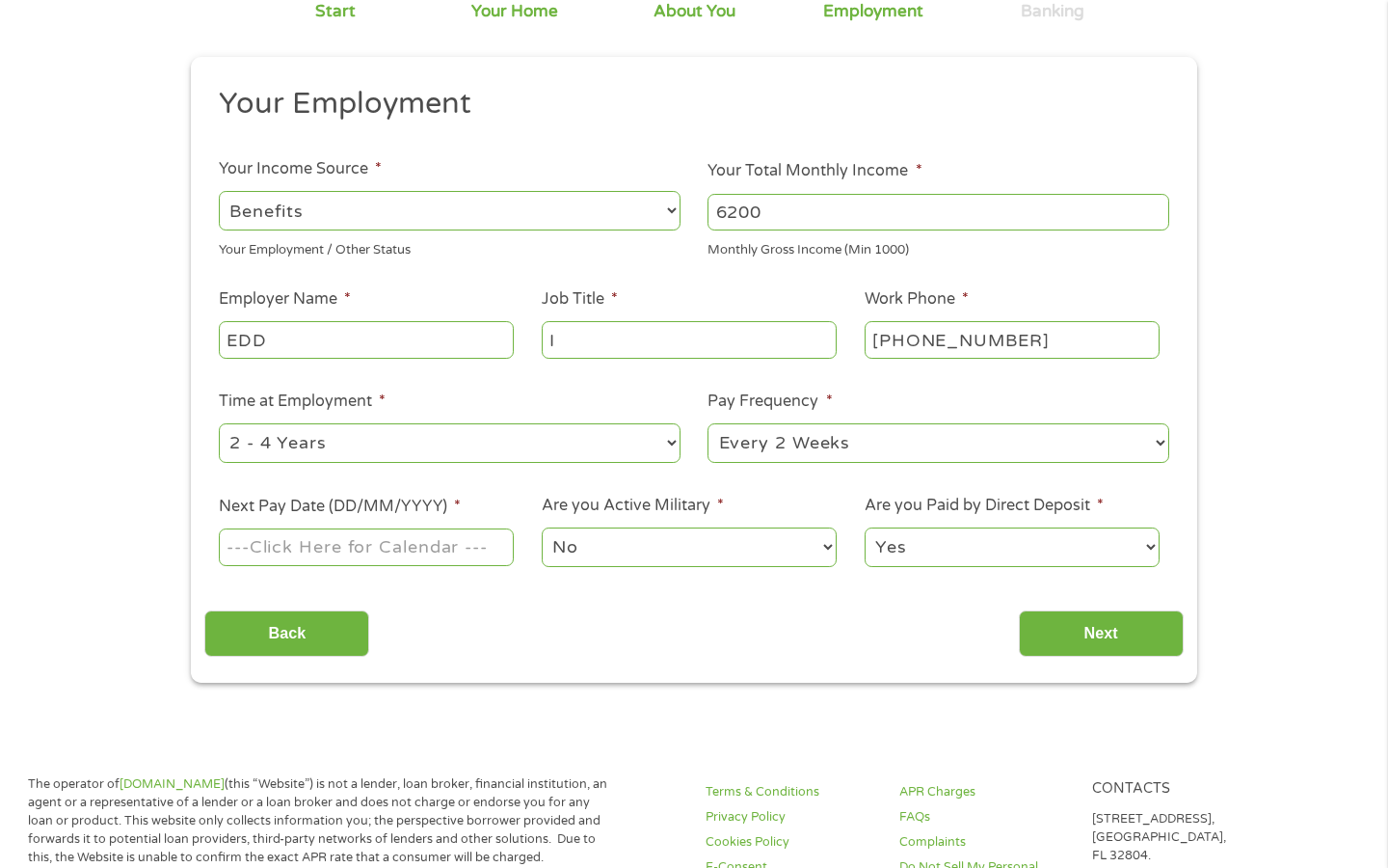
scroll to position [177, 0]
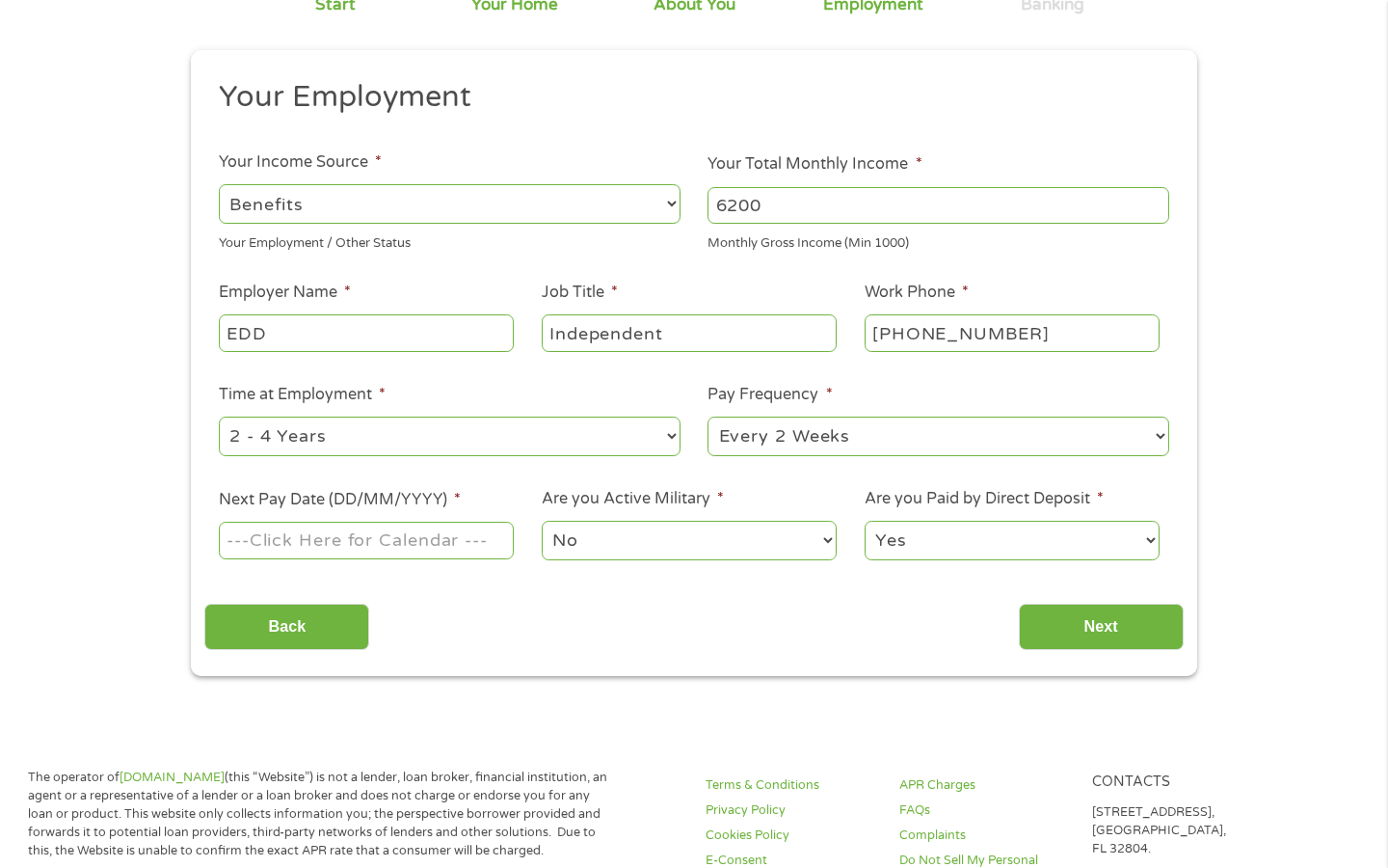
type input "Independent"
click at [351, 537] on input "Next Pay Date (DD/MM/YYYY) *" at bounding box center [366, 540] width 295 height 37
click at [544, 602] on div "Back Next" at bounding box center [694, 619] width 978 height 61
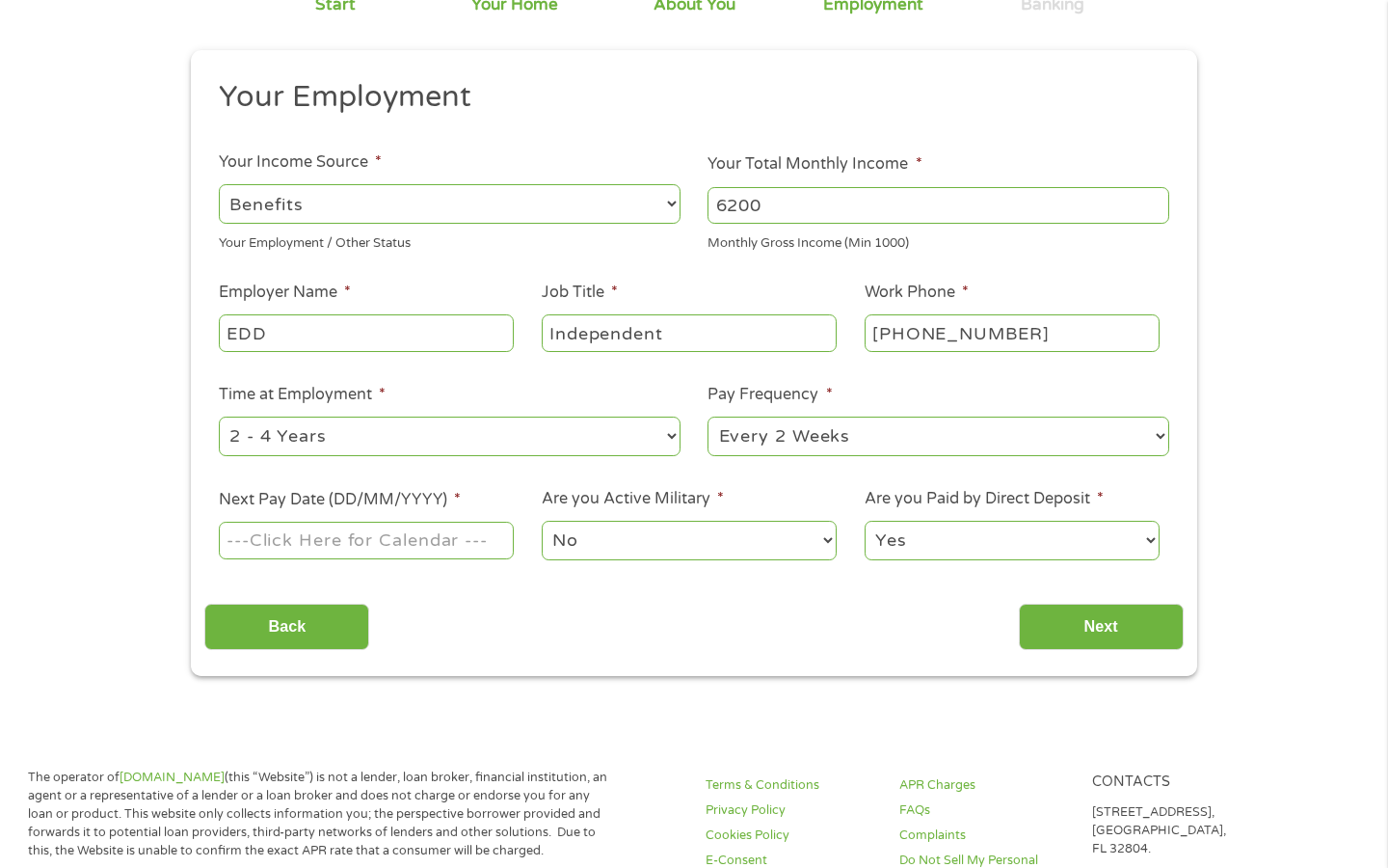
click at [371, 549] on input "Next Pay Date (DD/MM/YYYY) *" at bounding box center [366, 540] width 295 height 37
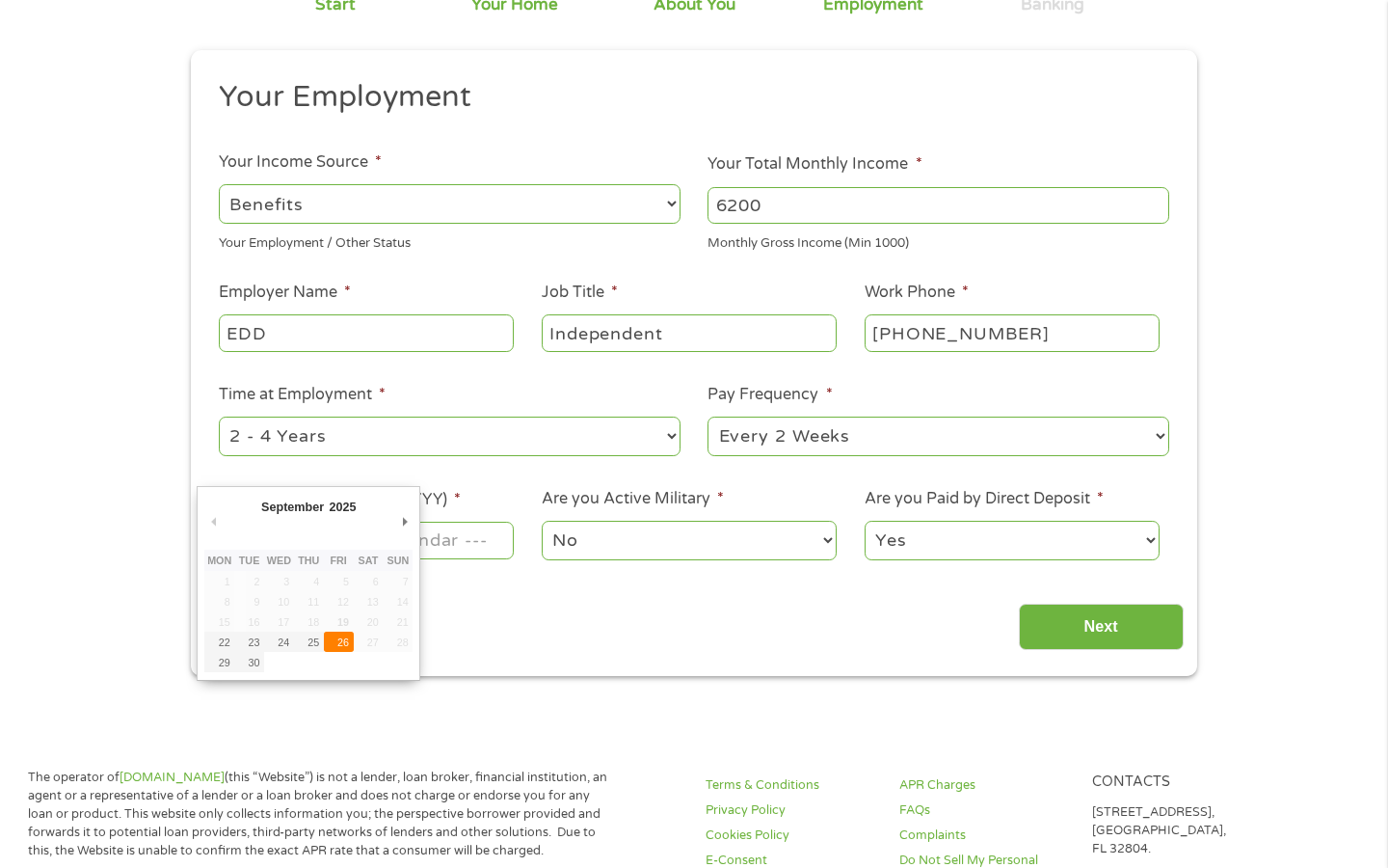
type input "[DATE]"
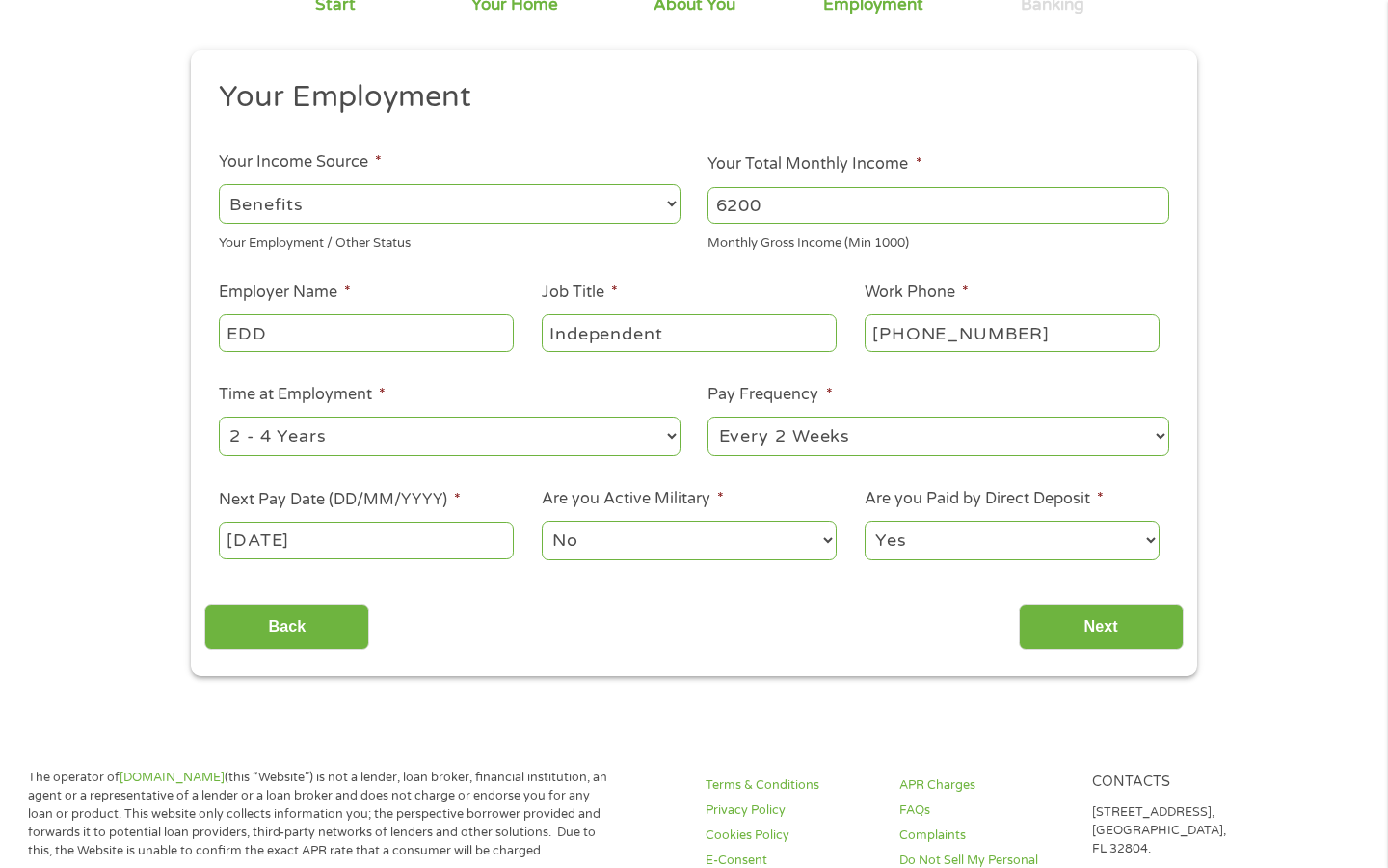
click at [586, 542] on select "No Yes" at bounding box center [689, 541] width 295 height 40
click at [542, 521] on select "No Yes" at bounding box center [689, 541] width 295 height 40
click at [958, 545] on select "Yes No" at bounding box center [1012, 541] width 295 height 40
click at [865, 521] on select "Yes No" at bounding box center [1012, 541] width 295 height 40
click at [870, 599] on div "Back Next" at bounding box center [694, 619] width 978 height 61
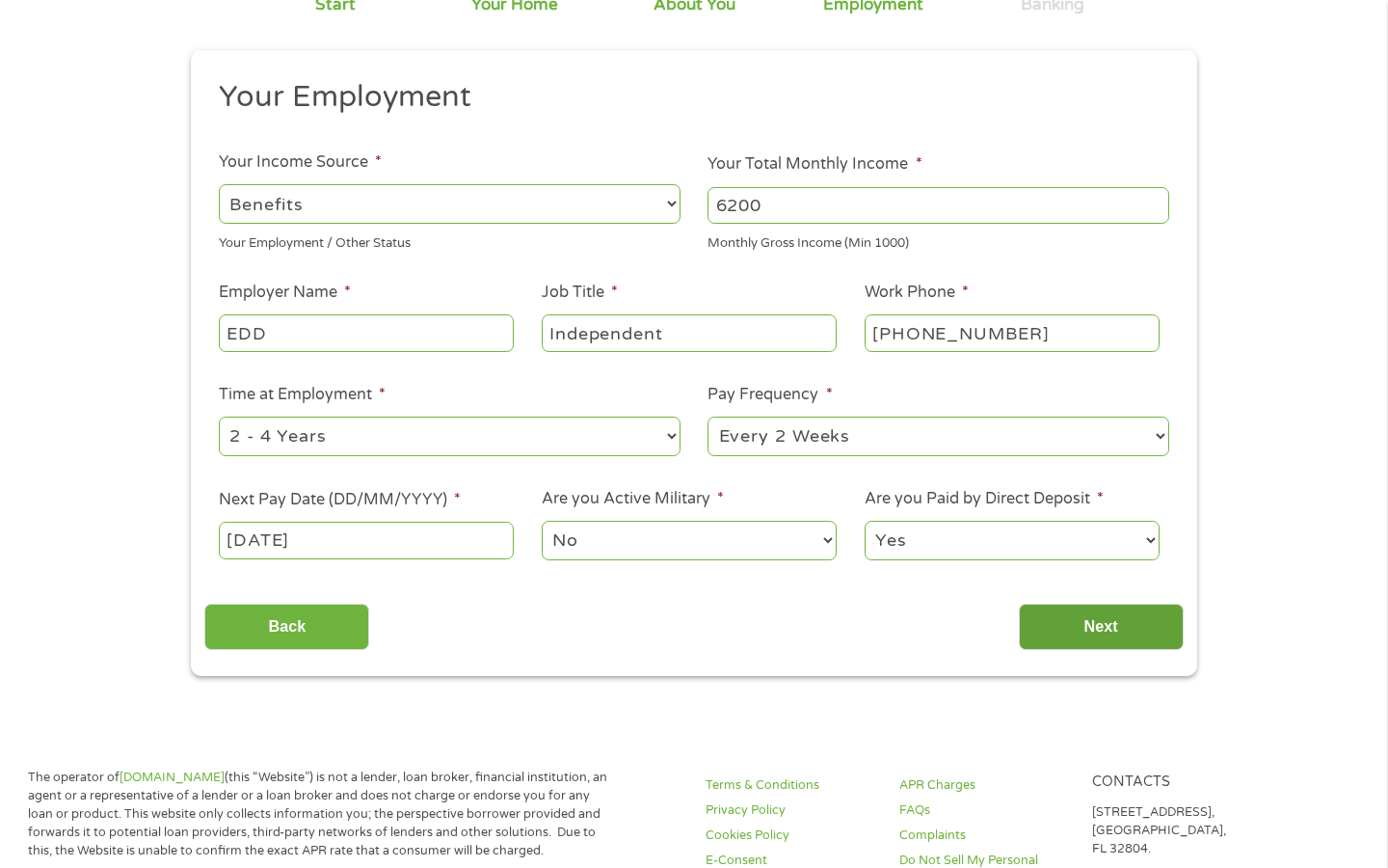
click at [1064, 627] on input "Next" at bounding box center [1101, 627] width 165 height 48
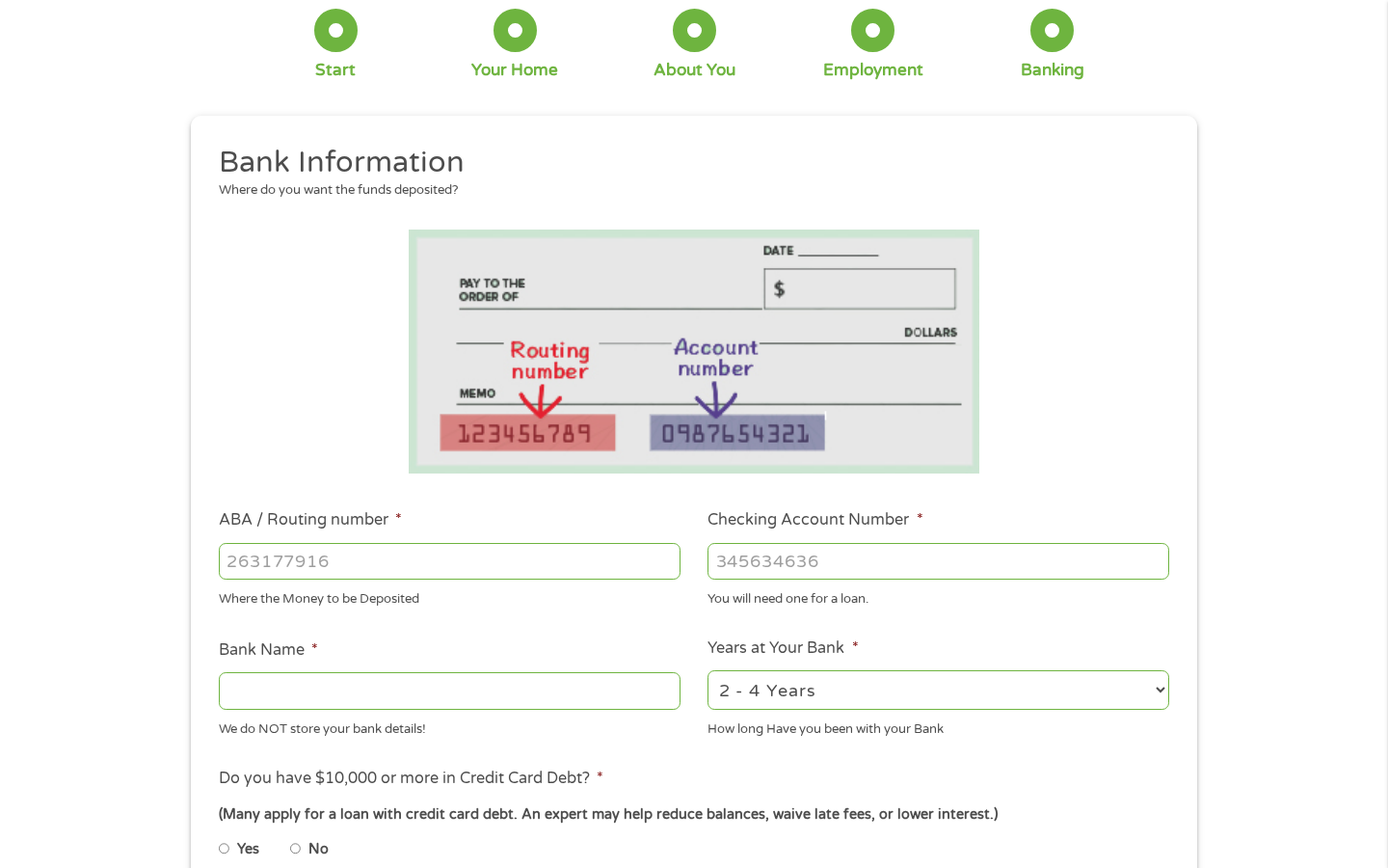
scroll to position [146, 0]
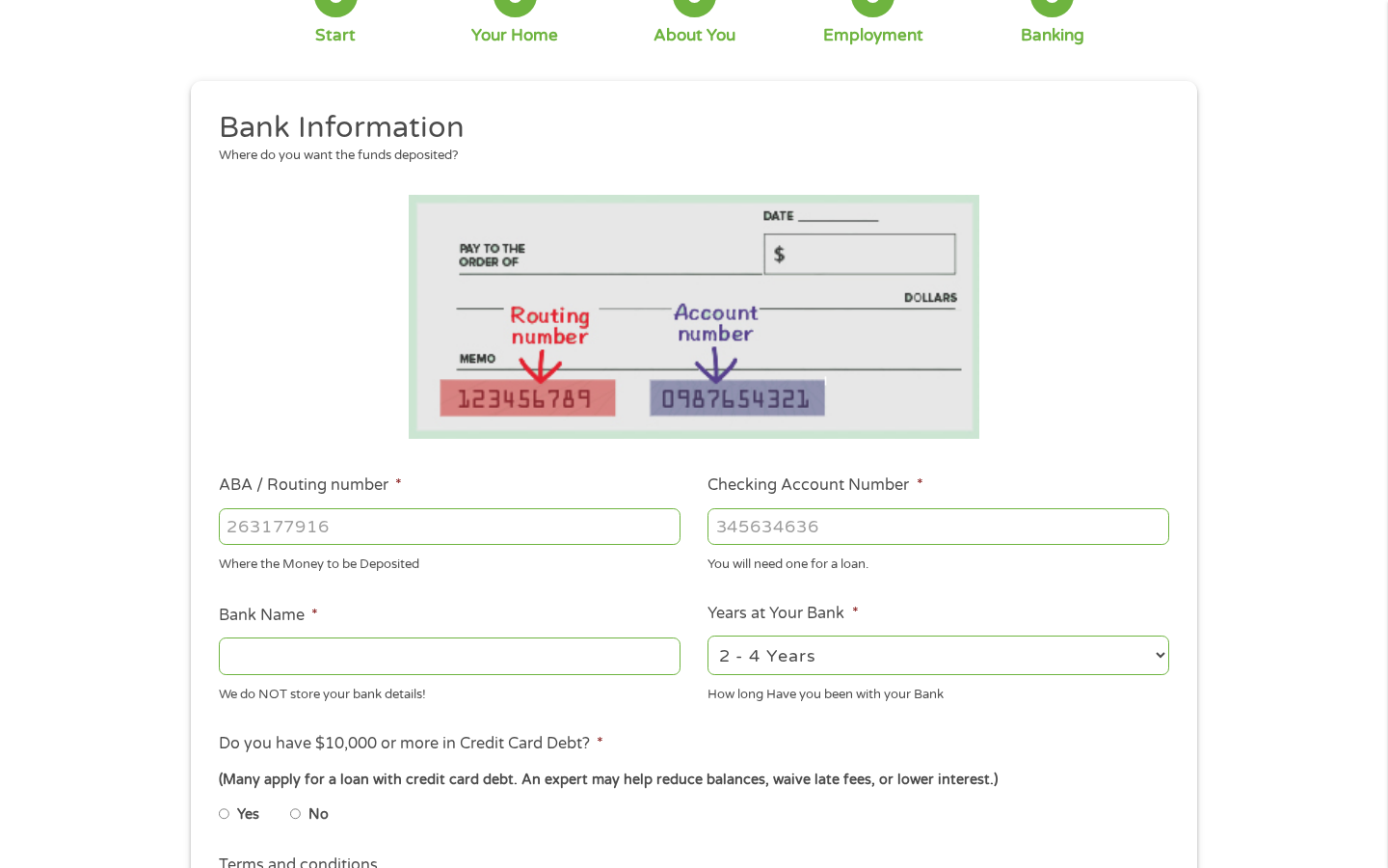
click at [286, 530] on input "ABA / Routing number *" at bounding box center [449, 526] width 461 height 37
type input "12100358"
click at [787, 531] on input "Checking Account Number *" at bounding box center [938, 526] width 461 height 37
type input "325109933038"
click at [430, 659] on input "Bank Name *" at bounding box center [449, 655] width 461 height 37
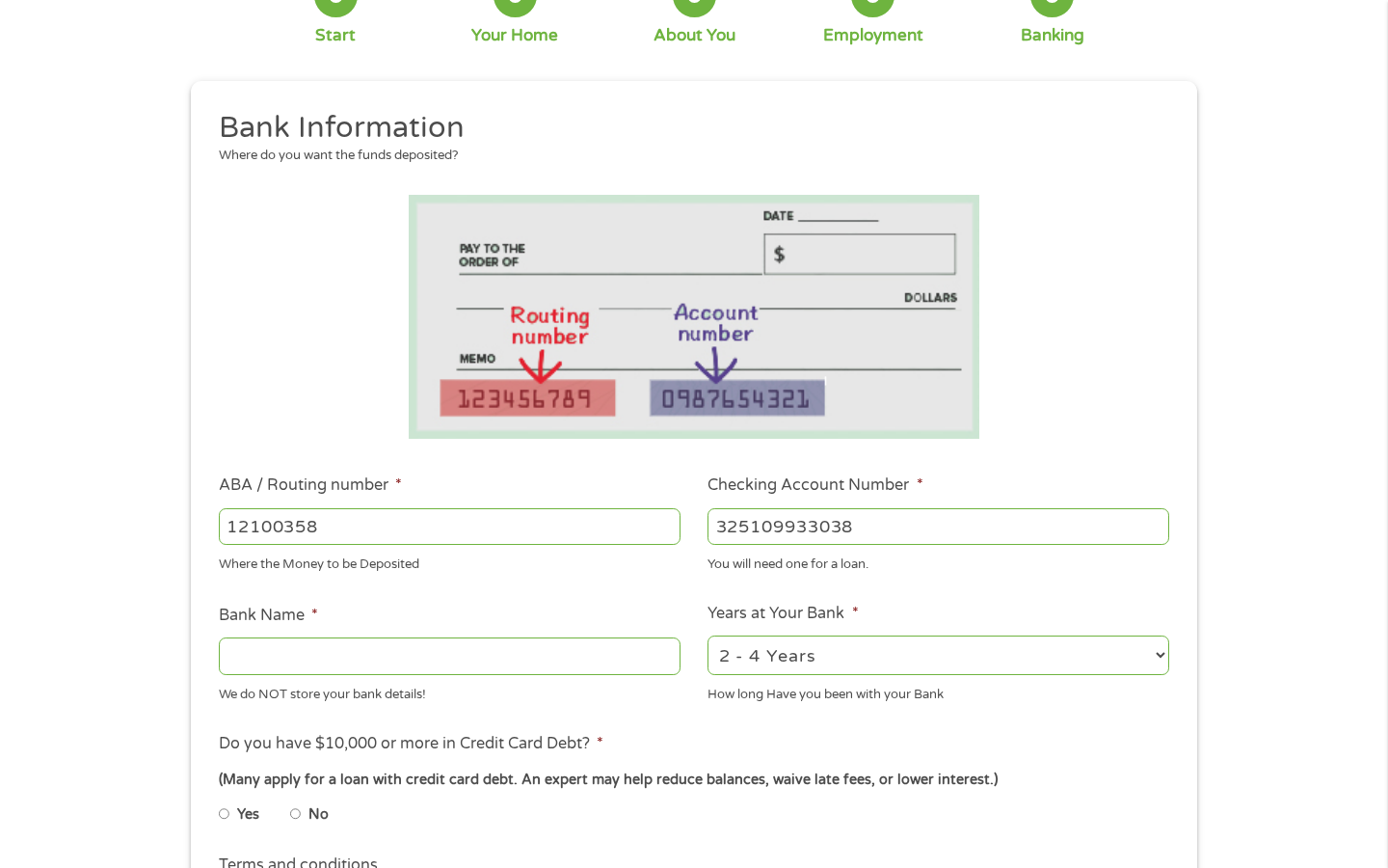
type input "V"
type input "Bank of America"
click at [791, 665] on select "2 - 4 Years 6 - 12 Months 1 - 2 Years Over 4 Years" at bounding box center [938, 655] width 461 height 40
select select "60months"
click at [707, 635] on select "2 - 4 Years 6 - 12 Months 1 - 2 Years Over 4 Years" at bounding box center [938, 655] width 461 height 40
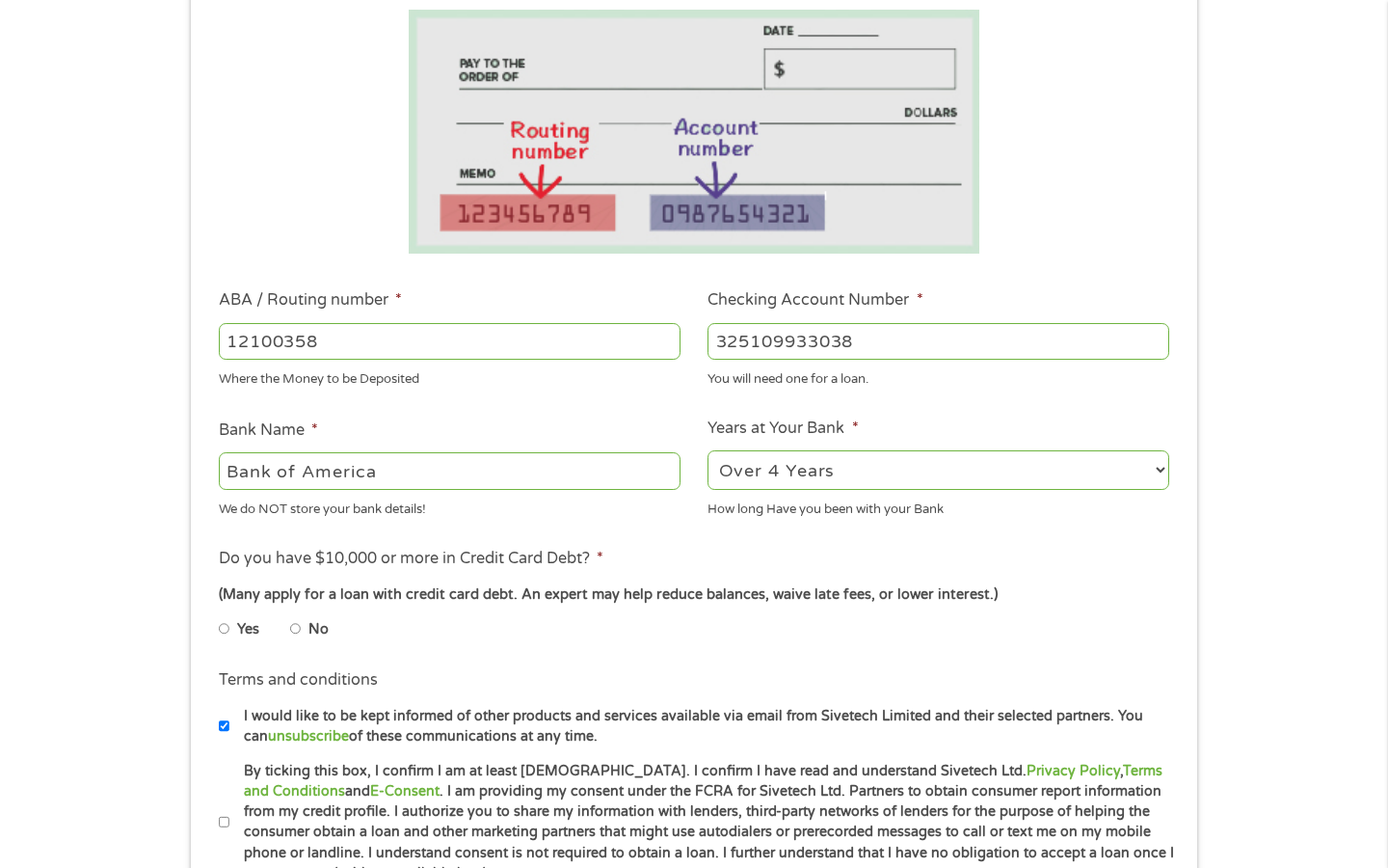
scroll to position [362, 0]
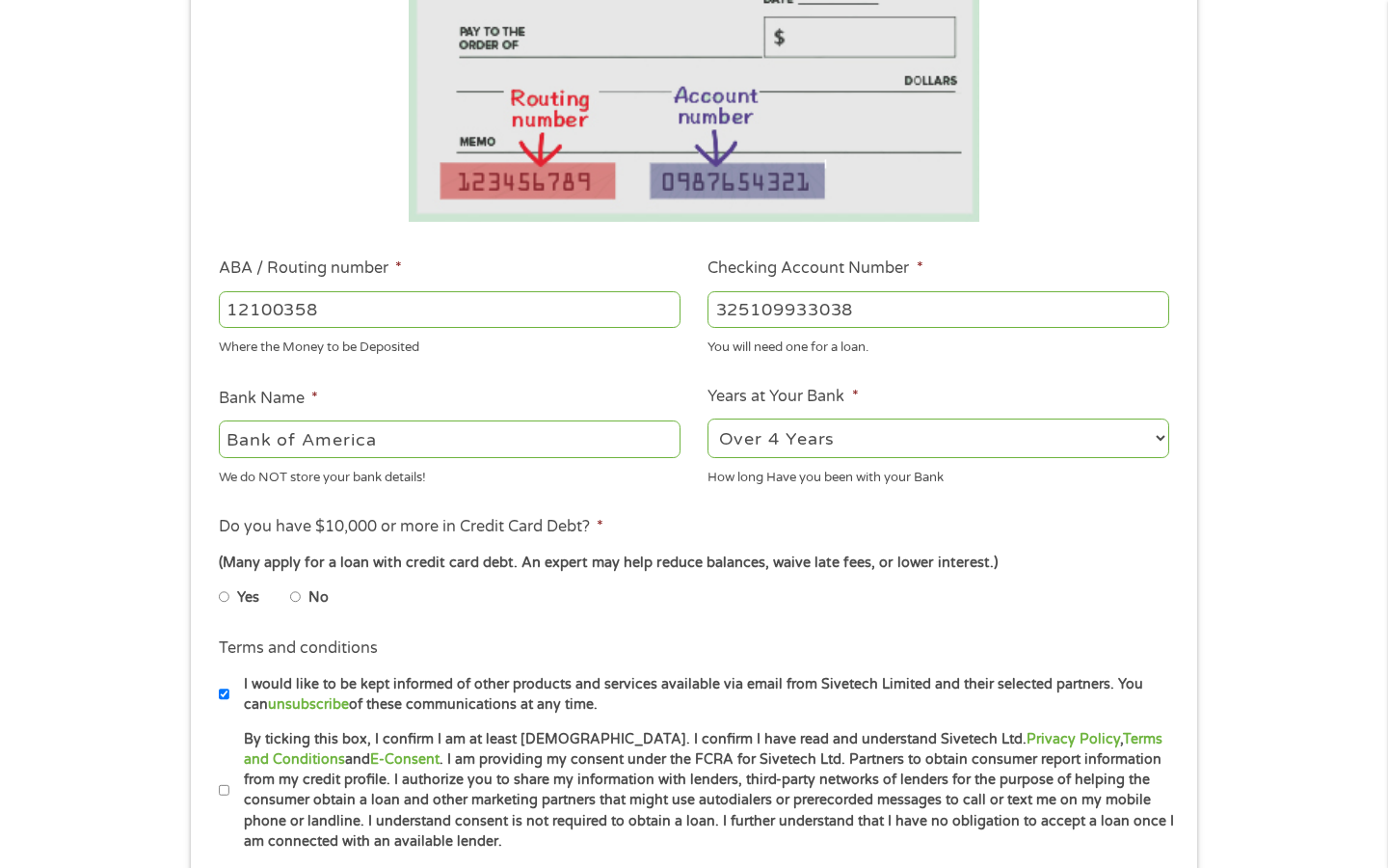
click at [297, 594] on input "No" at bounding box center [296, 596] width 12 height 31
radio input "true"
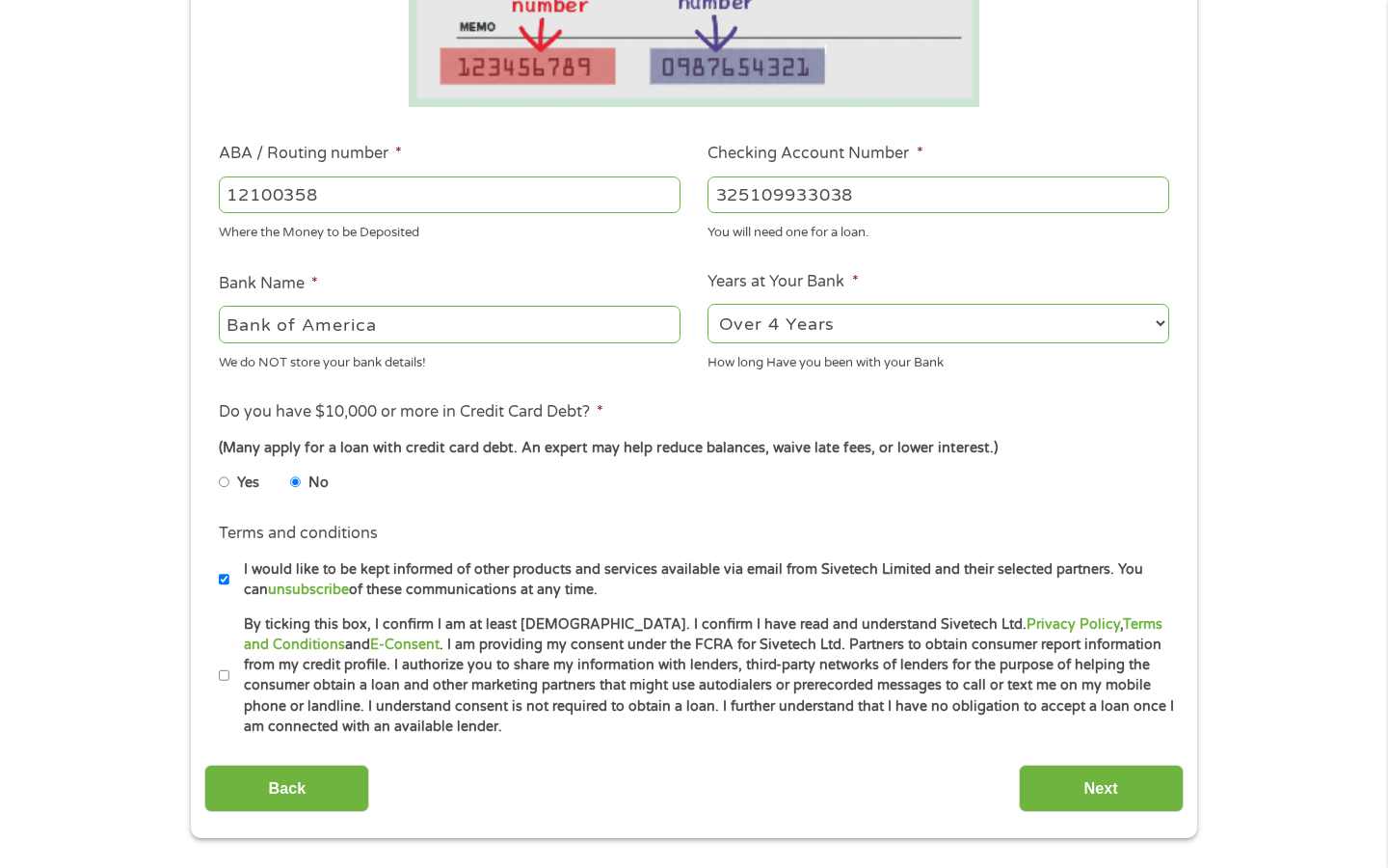
scroll to position [493, 0]
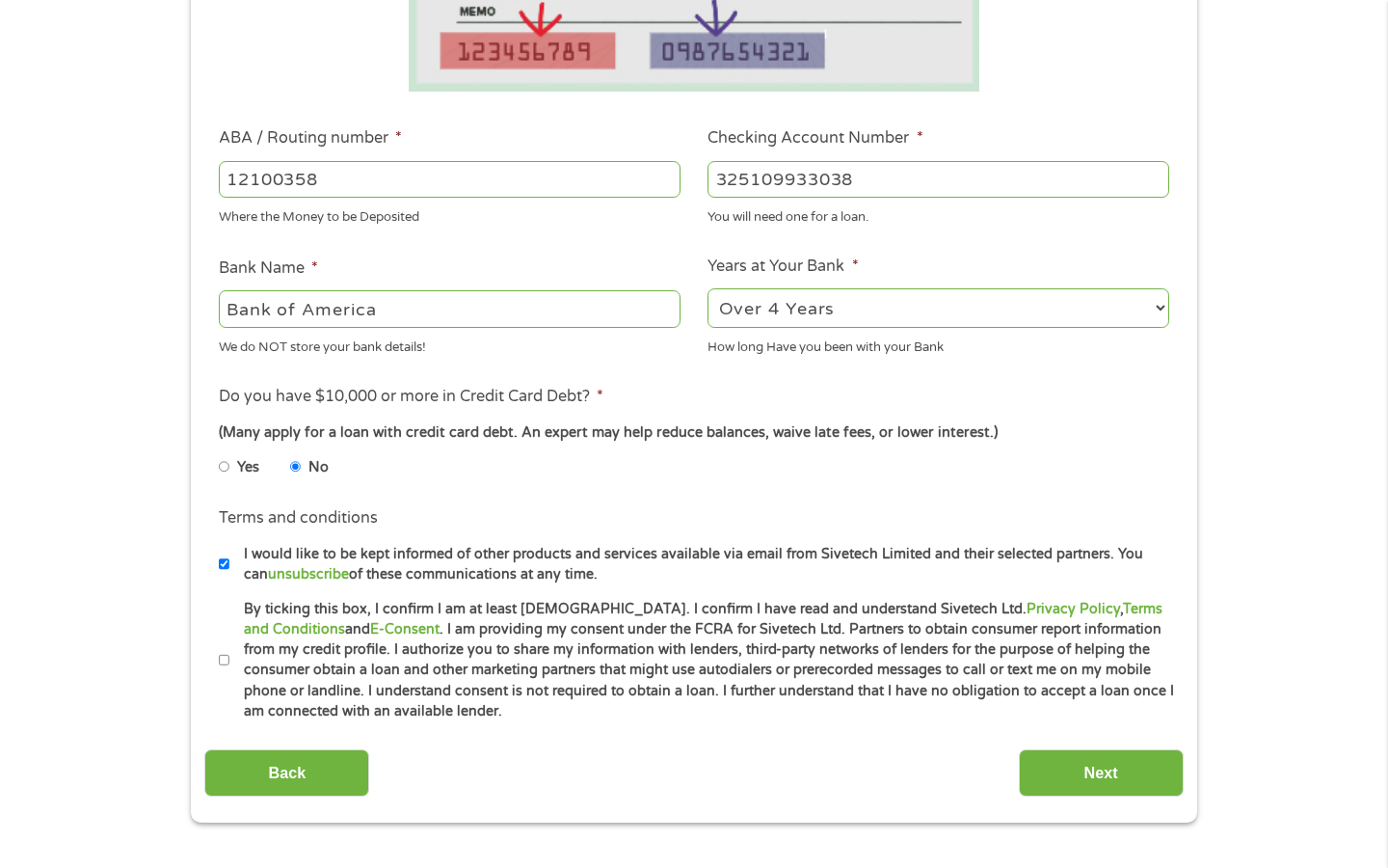
click at [228, 663] on input "By ticking this box, I confirm I am at least [DEMOGRAPHIC_DATA]. I confirm I ha…" at bounding box center [225, 660] width 12 height 31
checkbox input "true"
click at [1096, 774] on input "Next" at bounding box center [1101, 773] width 165 height 48
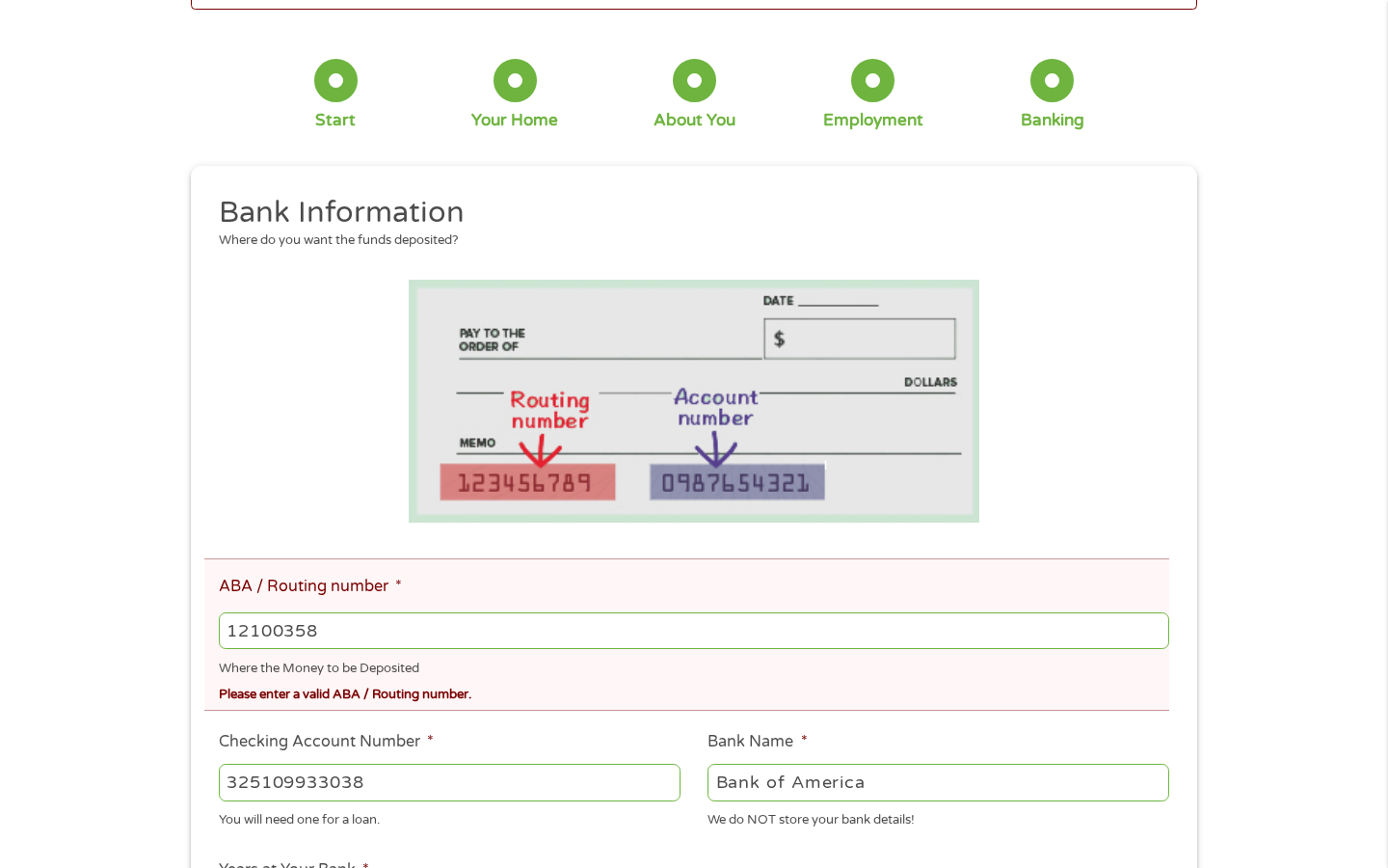
scroll to position [0, 0]
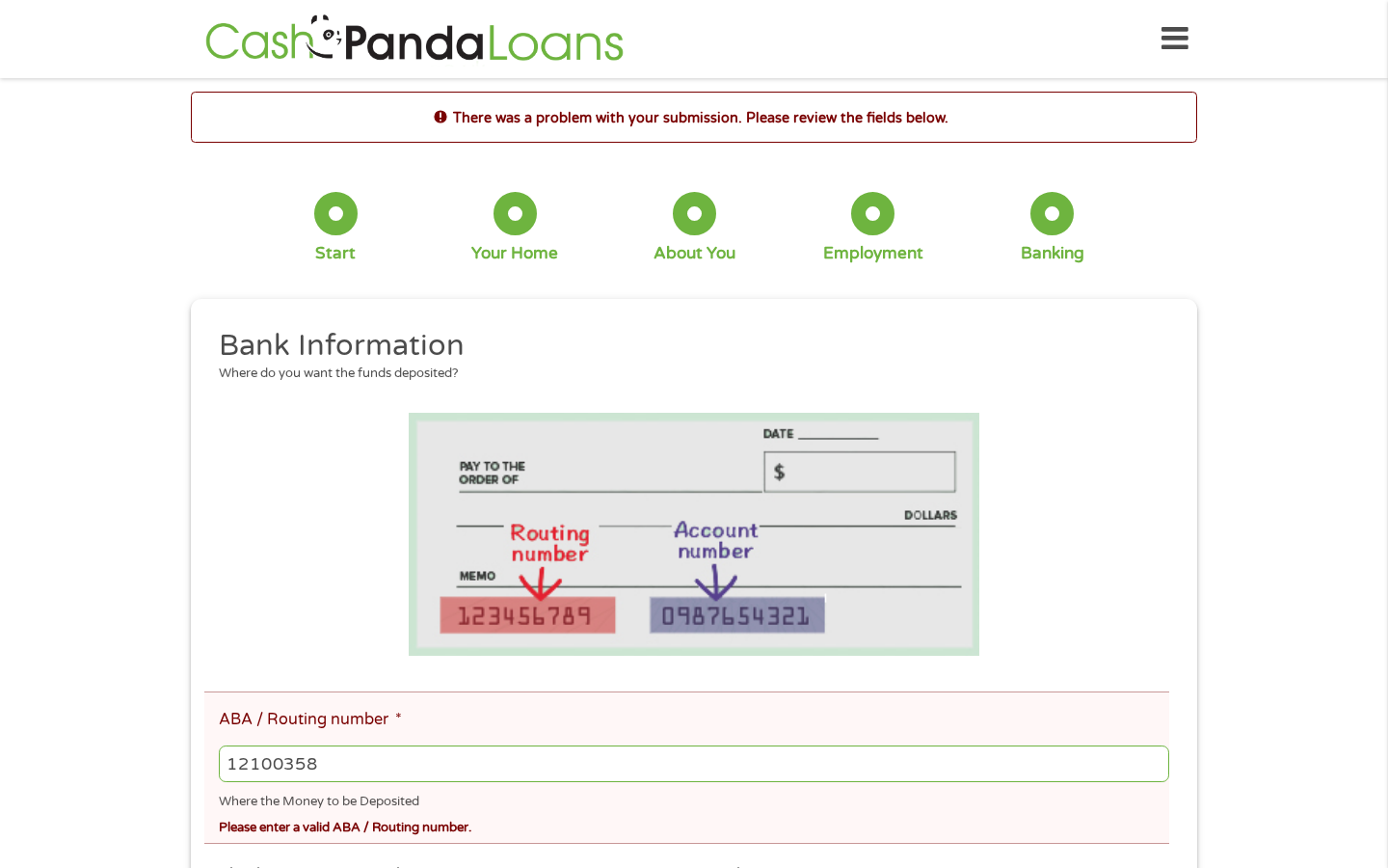
click at [284, 763] on input "12100358" at bounding box center [694, 763] width 950 height 37
type input "121000358"
type input "BANK OF AMERICA NA"
click at [449, 763] on input "121000358" at bounding box center [694, 763] width 950 height 37
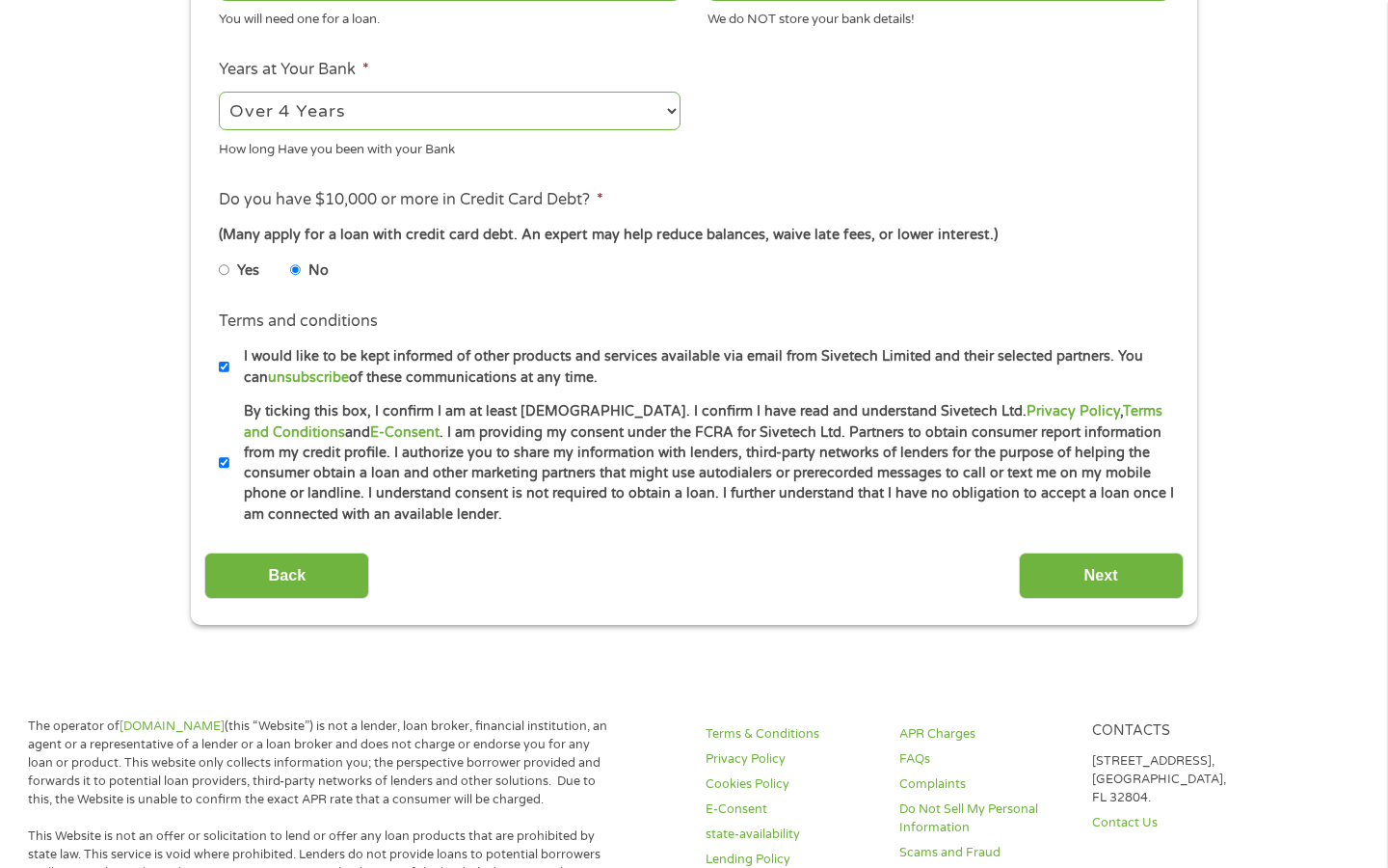
scroll to position [1322, 0]
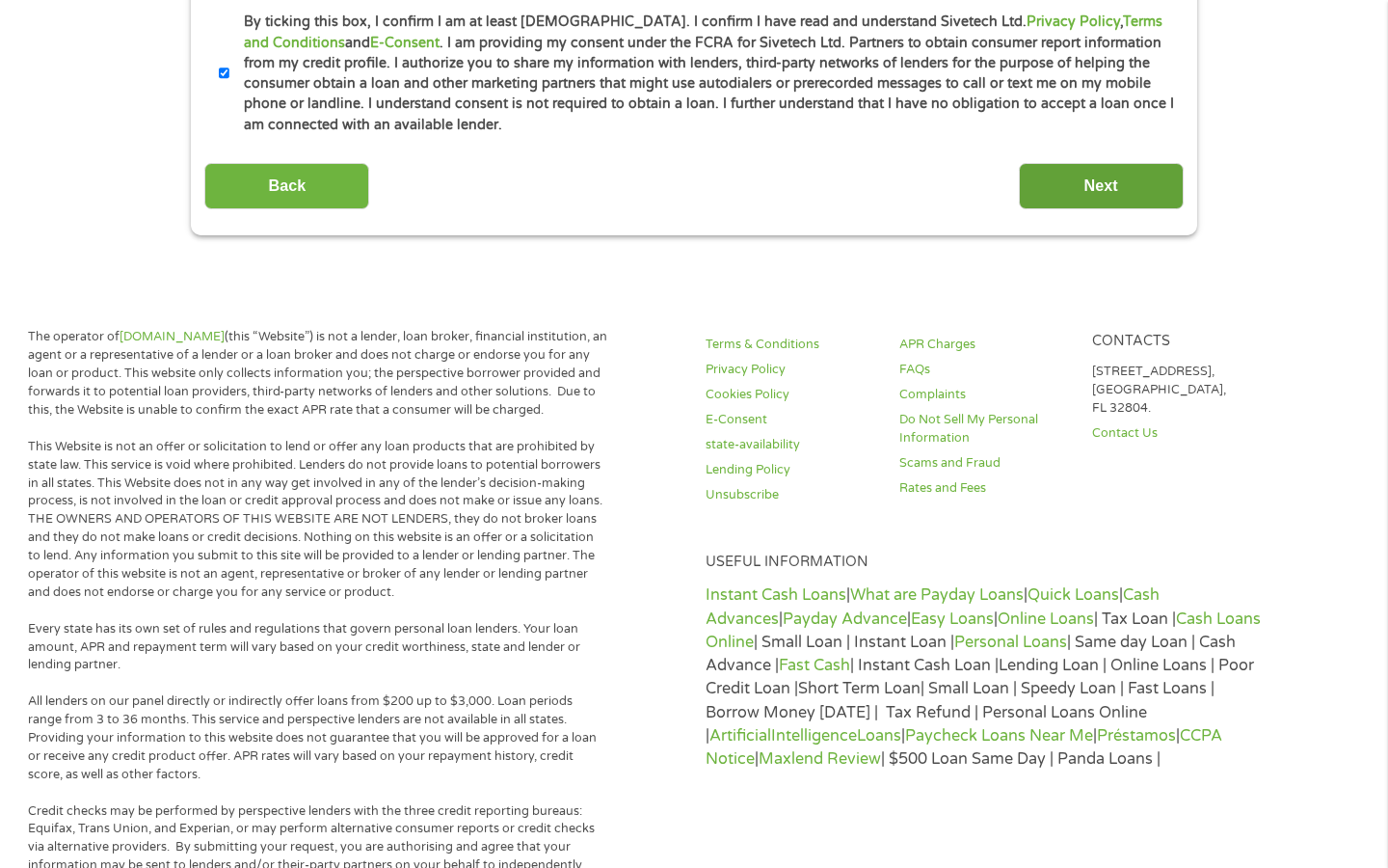
type input "121000358"
click at [1078, 189] on input "Next" at bounding box center [1101, 186] width 165 height 48
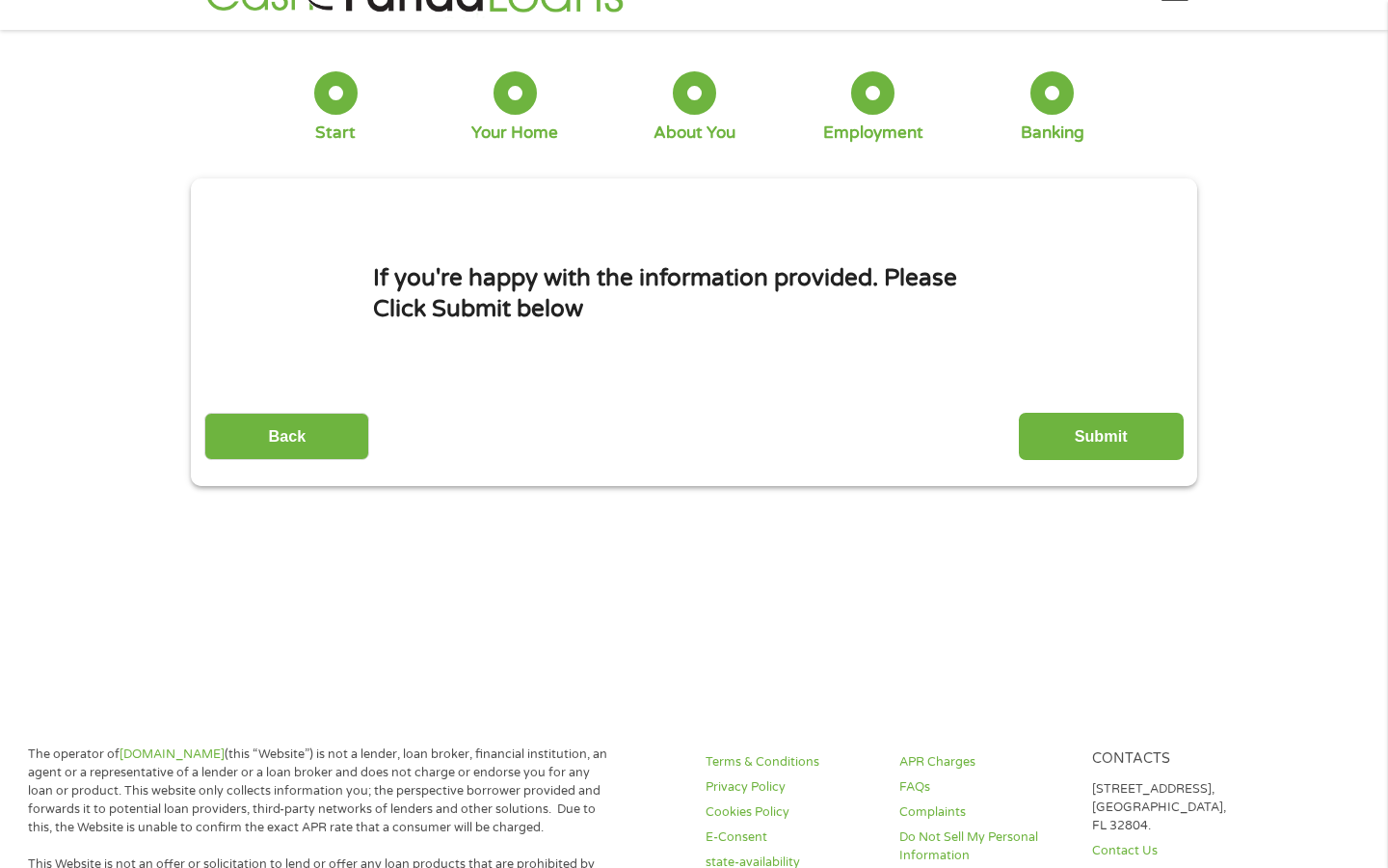
scroll to position [0, 0]
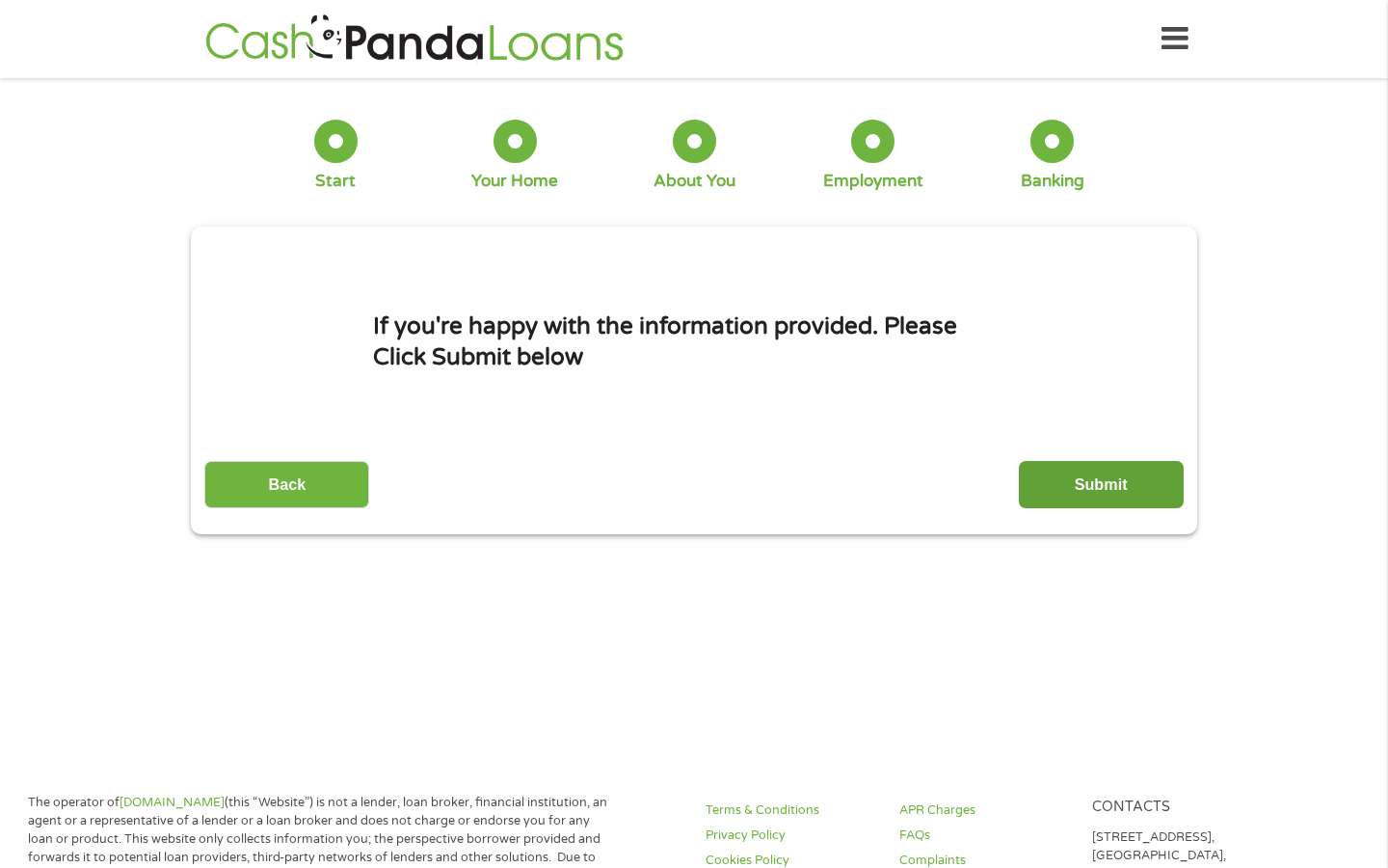
click at [1066, 485] on input "Submit" at bounding box center [1101, 484] width 165 height 48
